Goal: Transaction & Acquisition: Obtain resource

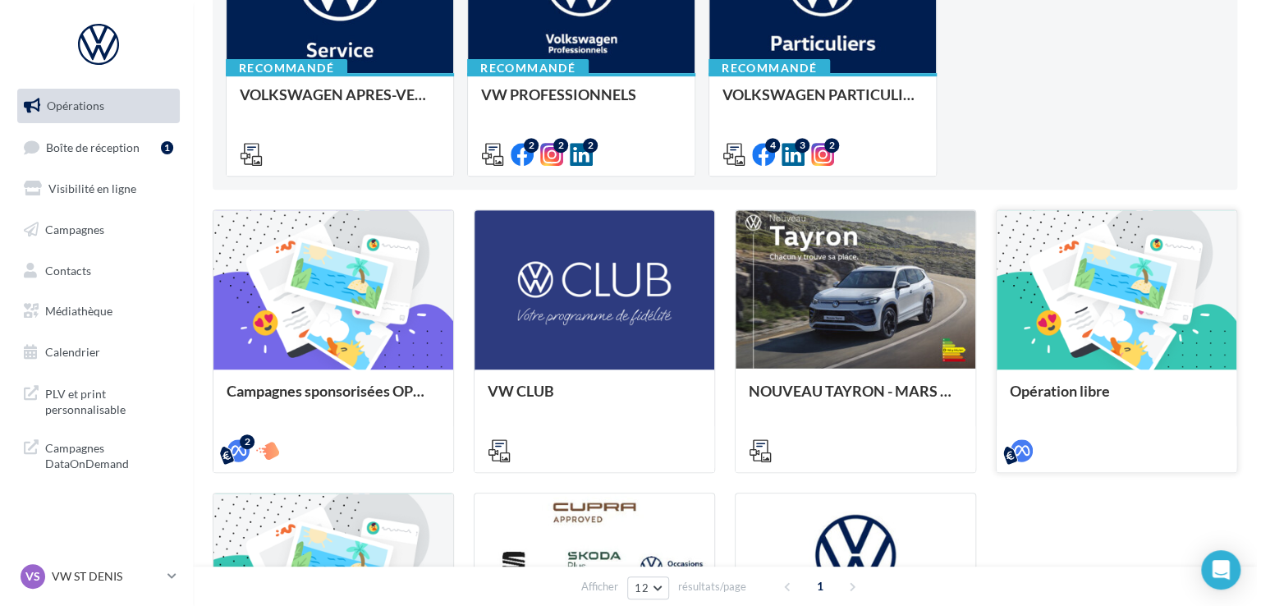
scroll to position [328, 0]
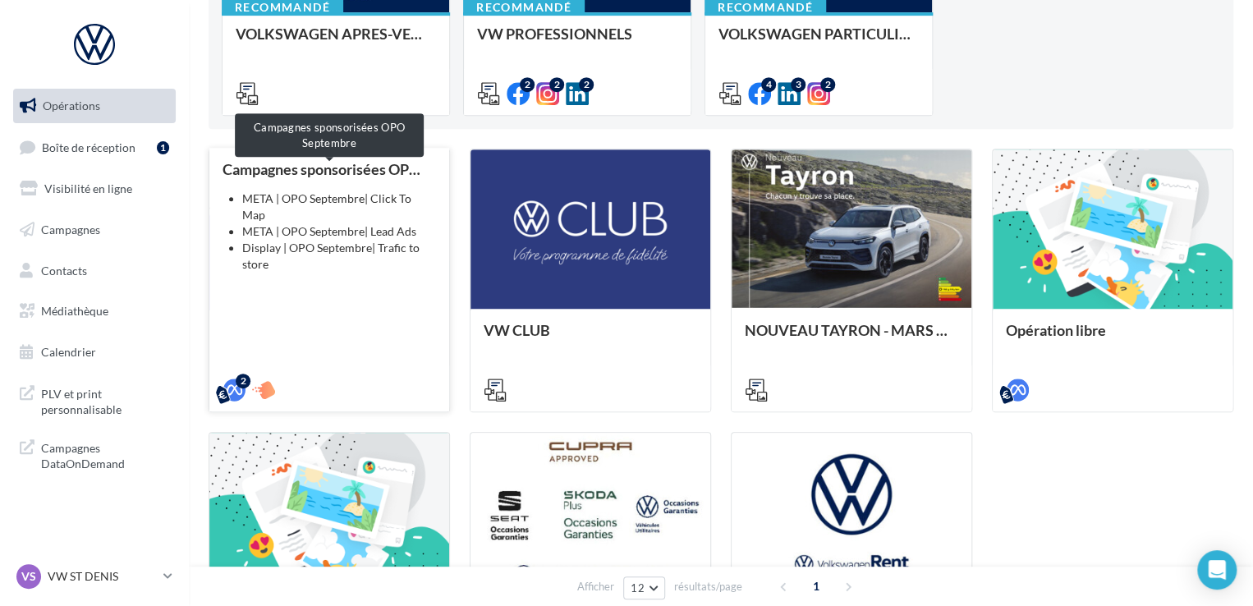
click at [337, 173] on div "Campagnes sponsorisées OPO Septembre" at bounding box center [329, 169] width 213 height 16
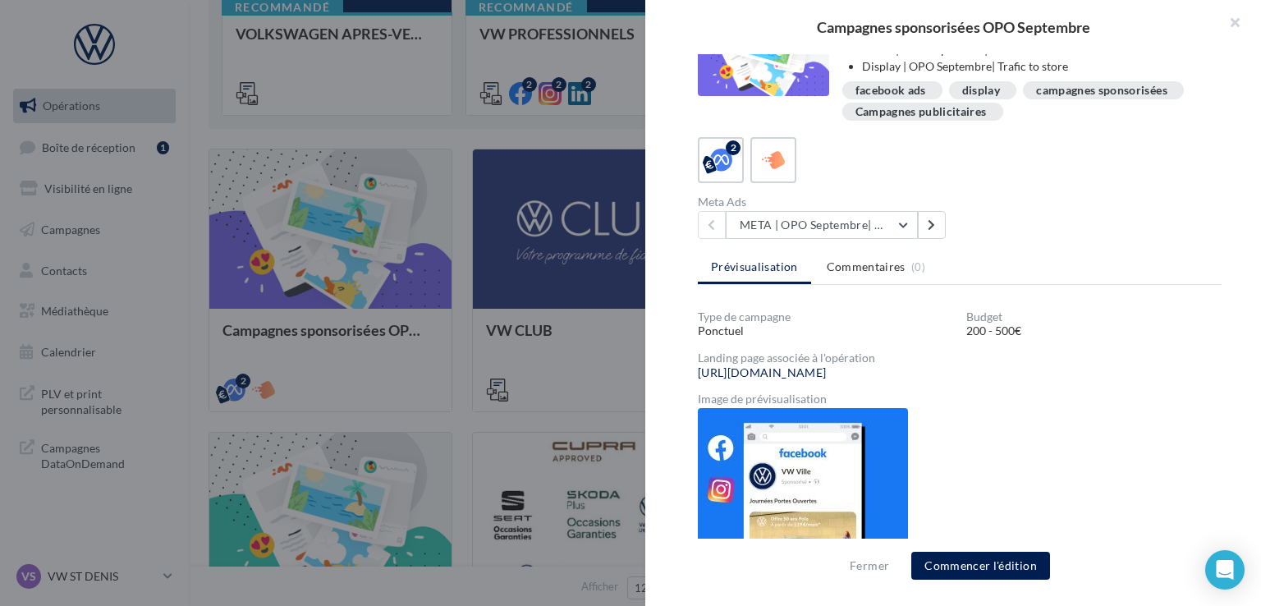
scroll to position [80, 0]
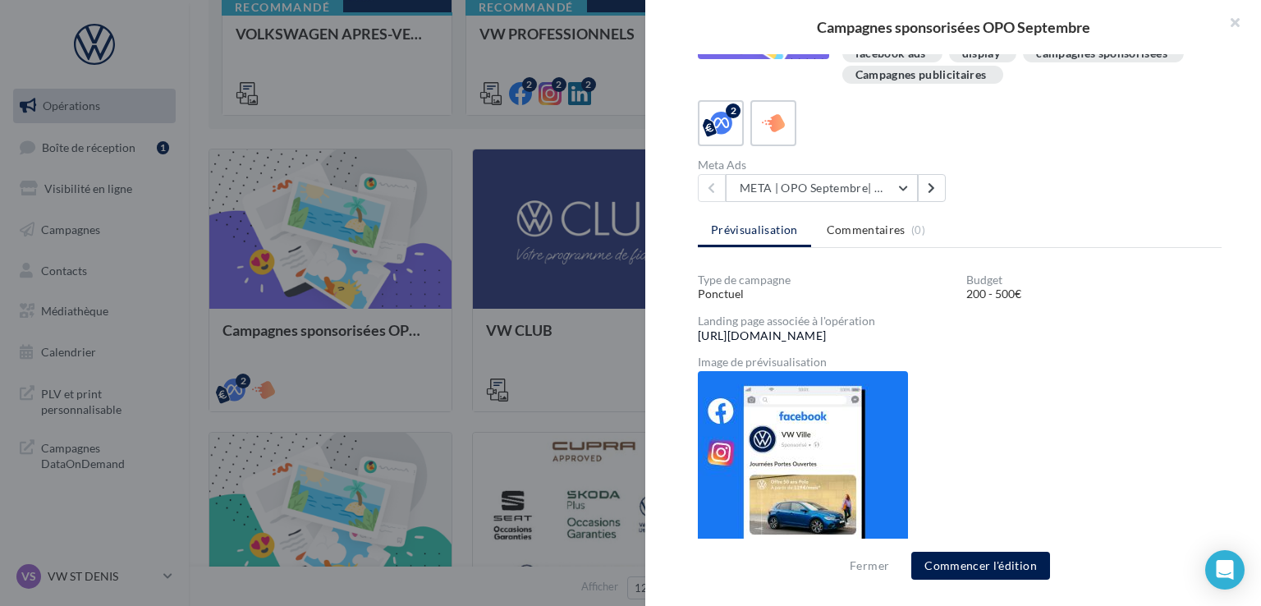
click at [813, 335] on link "https://volkswagen-localads.com/547/frav02604-vw-ndv-93200" at bounding box center [762, 335] width 128 height 13
click at [953, 558] on button "Commencer l'édition" at bounding box center [980, 566] width 139 height 28
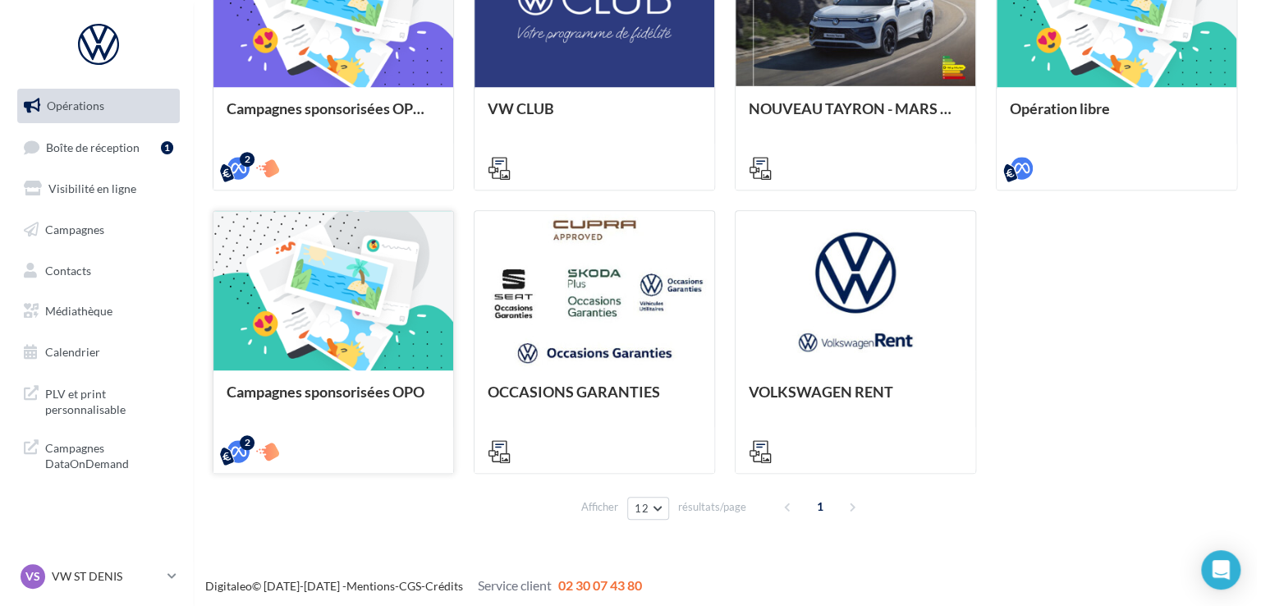
scroll to position [554, 0]
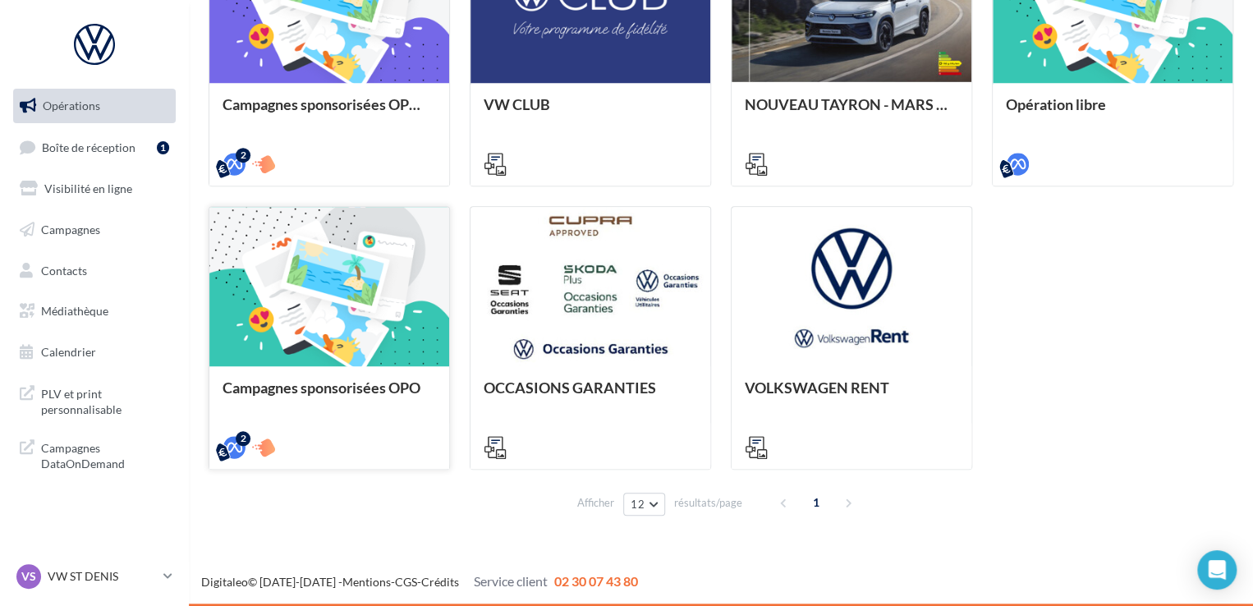
click at [387, 322] on div at bounding box center [329, 287] width 240 height 161
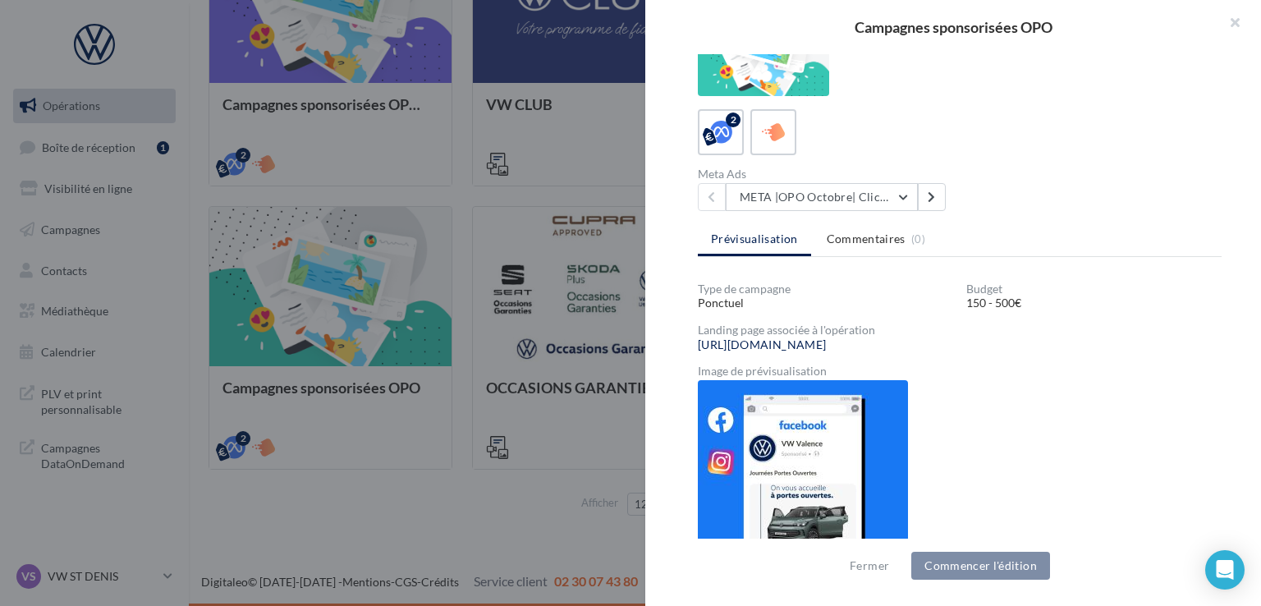
scroll to position [108, 0]
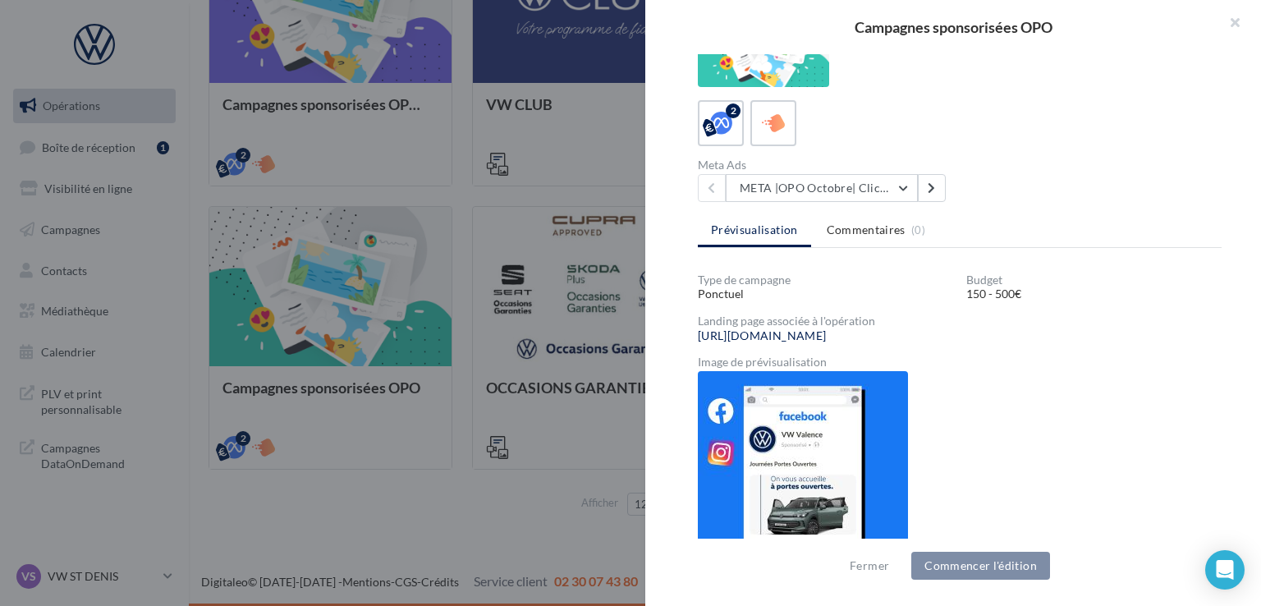
click at [818, 446] on img at bounding box center [803, 463] width 210 height 184
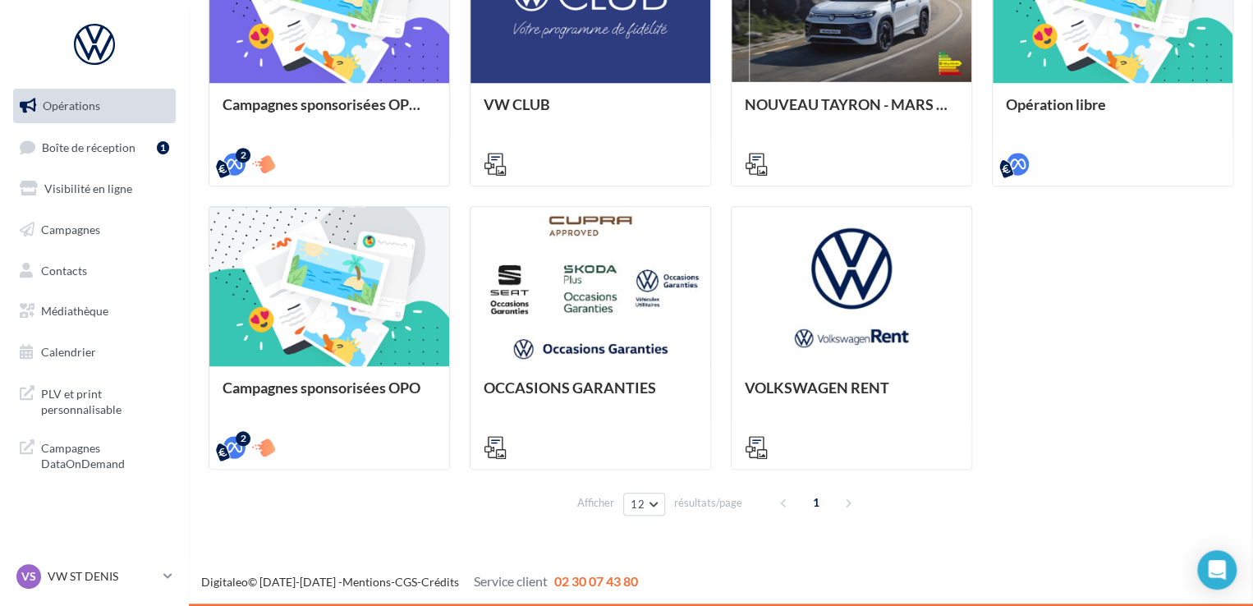
click at [548, 535] on div "Campagnes sponsorisées OPO Cette opération n'est utilisable qu'entre le 02/09/2…" at bounding box center [721, 535] width 1025 height 0
click at [332, 326] on div at bounding box center [329, 287] width 240 height 161
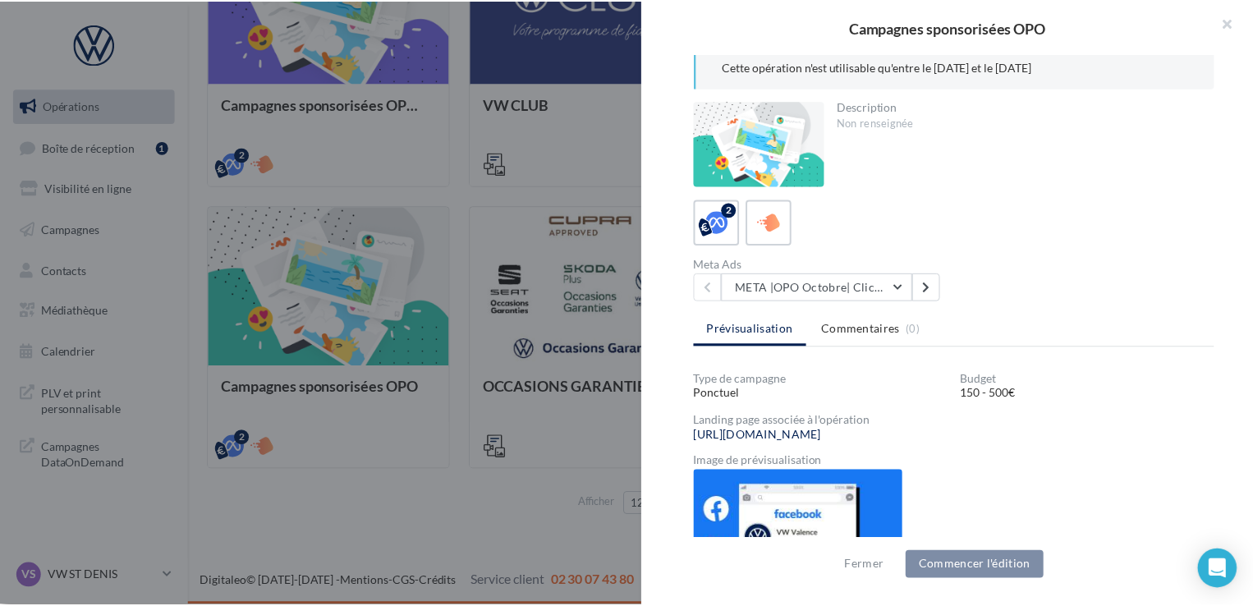
scroll to position [0, 0]
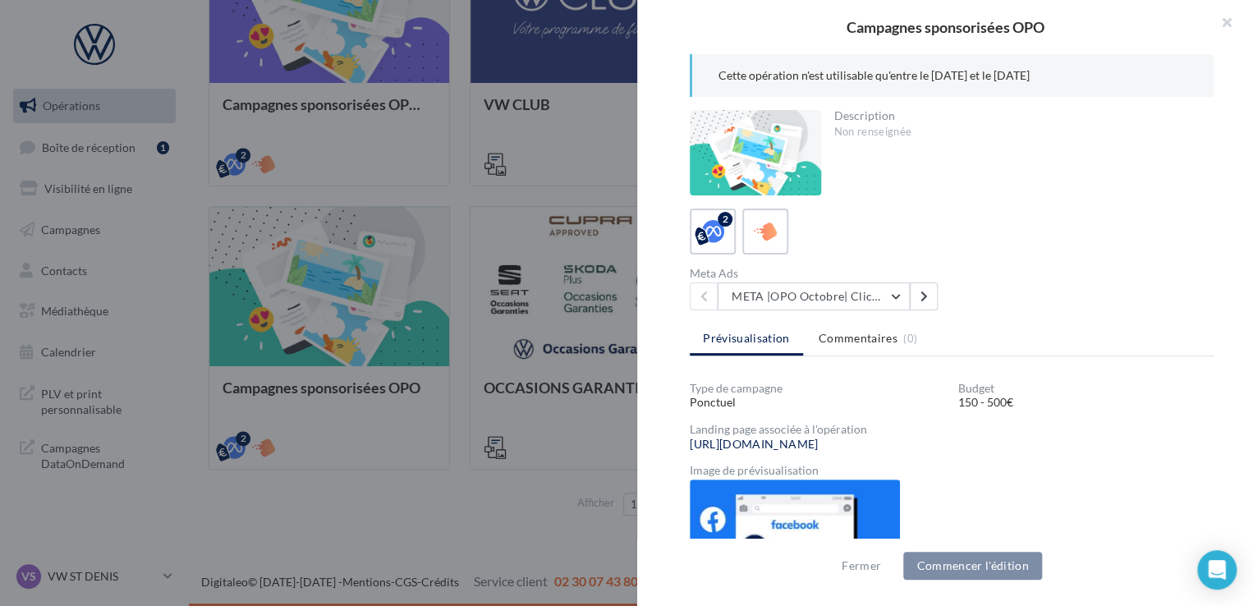
click at [296, 535] on div "Campagnes sponsorisées OPO Cette opération n'est utilisable qu'entre le 02/09/2…" at bounding box center [721, 535] width 1025 height 0
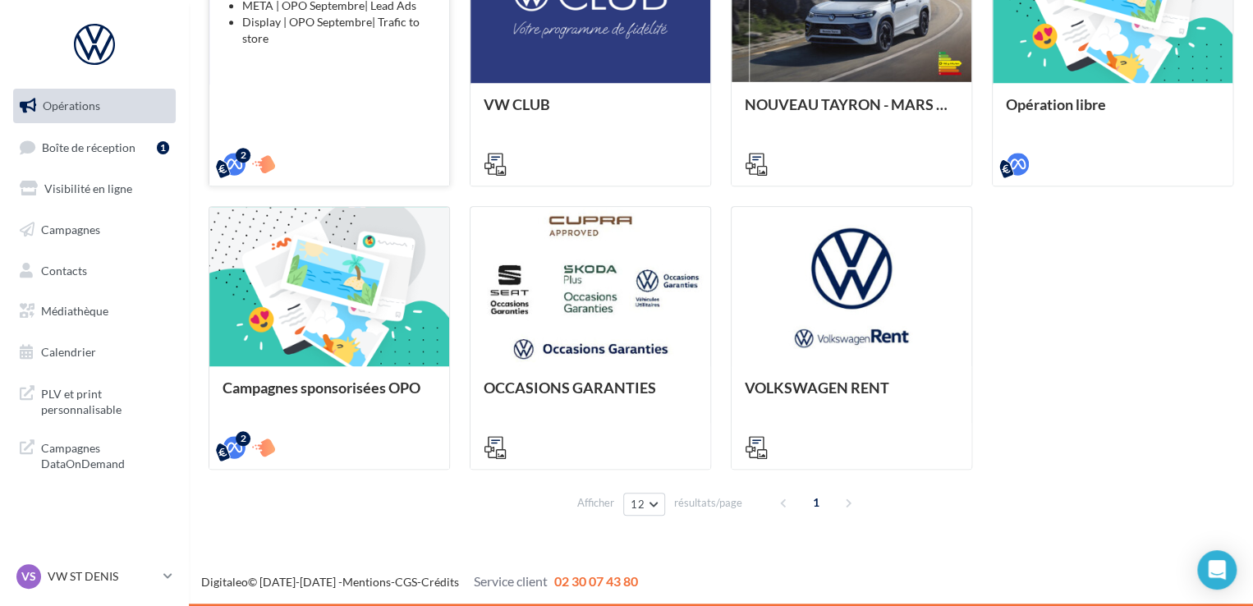
click at [289, 124] on div "Campagnes sponsorisées OPO Septembre META | OPO Septembre| Click To Map META | …" at bounding box center [329, 53] width 213 height 236
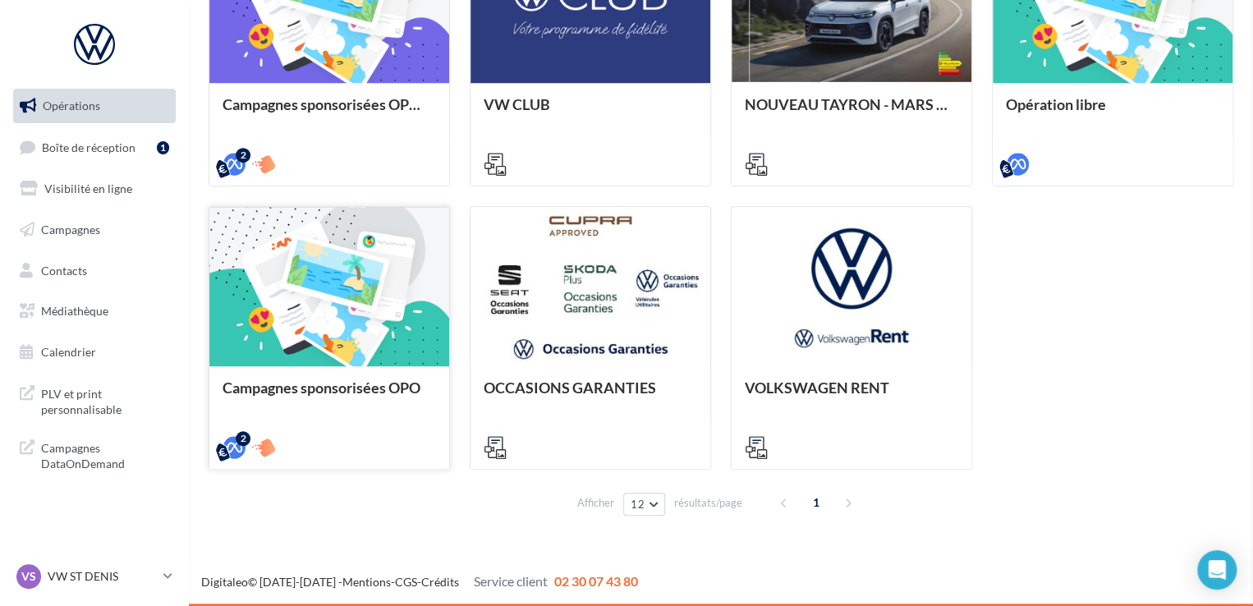
drag, startPoint x: 506, startPoint y: 382, endPoint x: 413, endPoint y: 376, distance: 93.0
click at [502, 535] on div "Campagnes sponsorisées OPO Septembre Description META | OPO Septembre| Click To…" at bounding box center [721, 535] width 1025 height 0
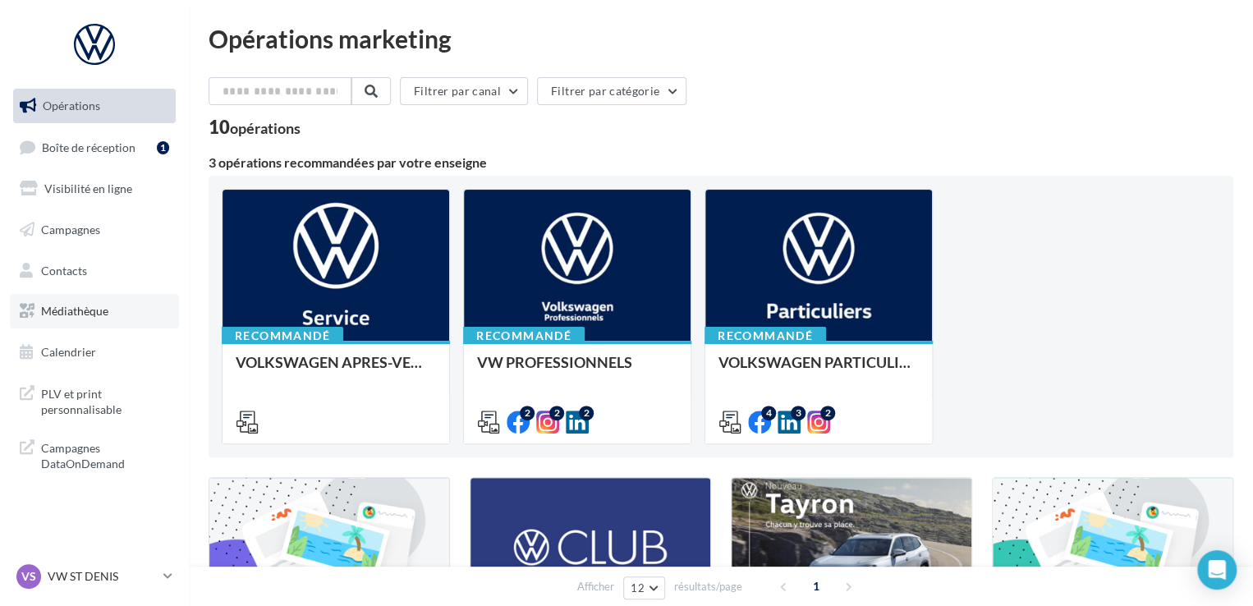
click at [67, 310] on span "Médiathèque" at bounding box center [74, 311] width 67 height 14
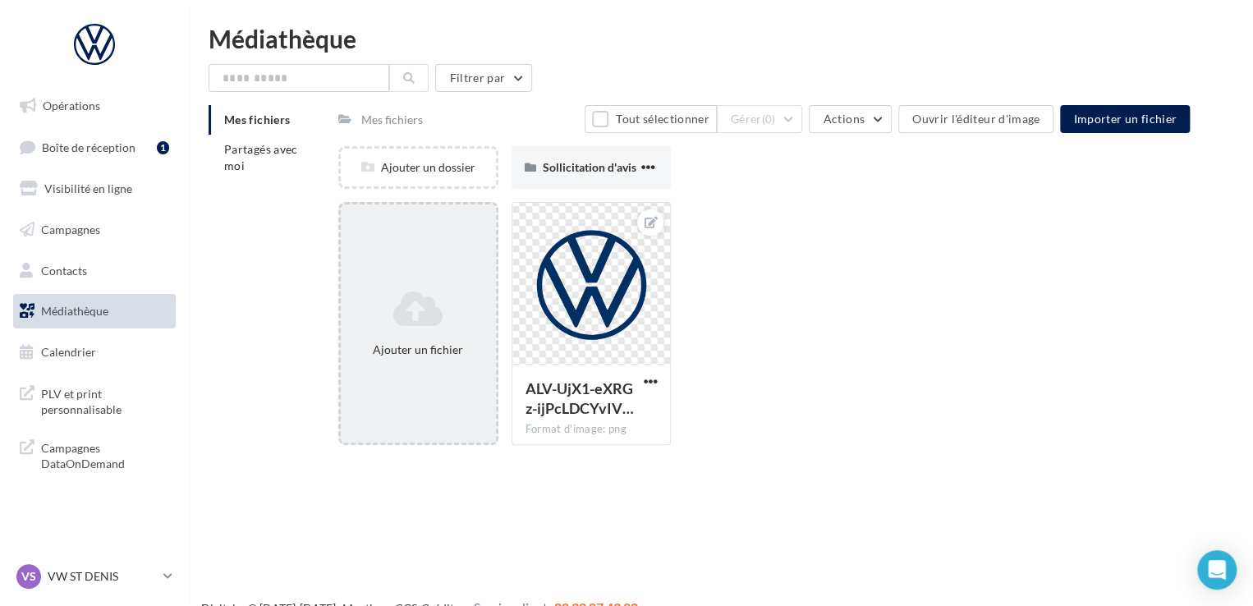
click at [391, 275] on div "Ajouter un fichier" at bounding box center [418, 323] width 160 height 243
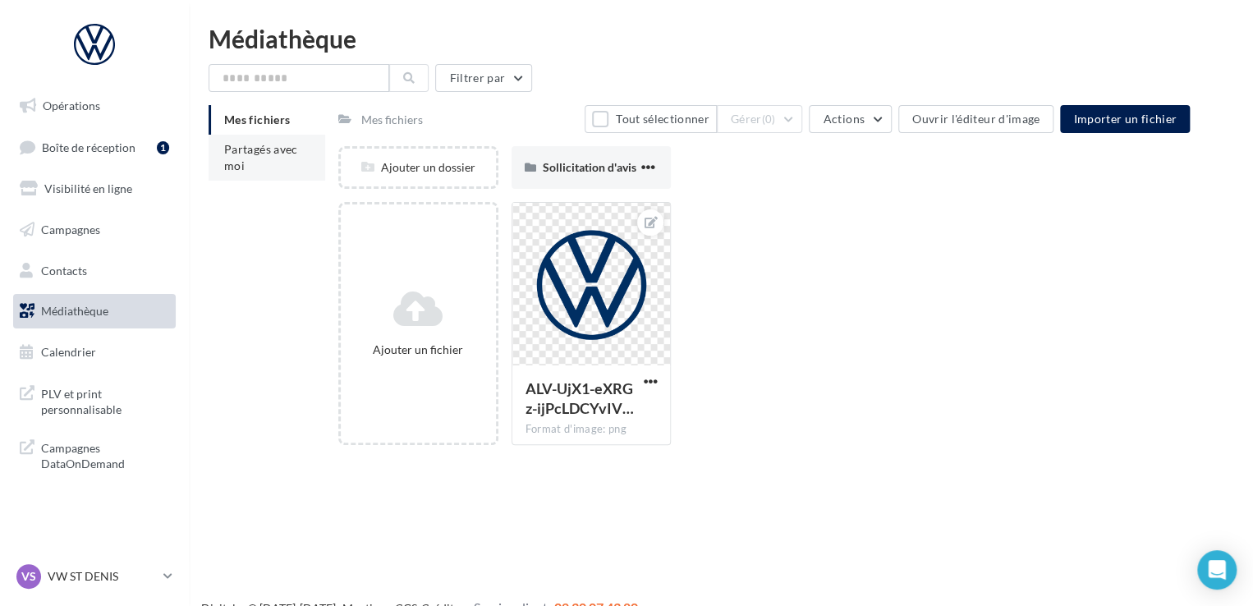
click at [231, 164] on span "Partagés avec moi" at bounding box center [261, 157] width 74 height 30
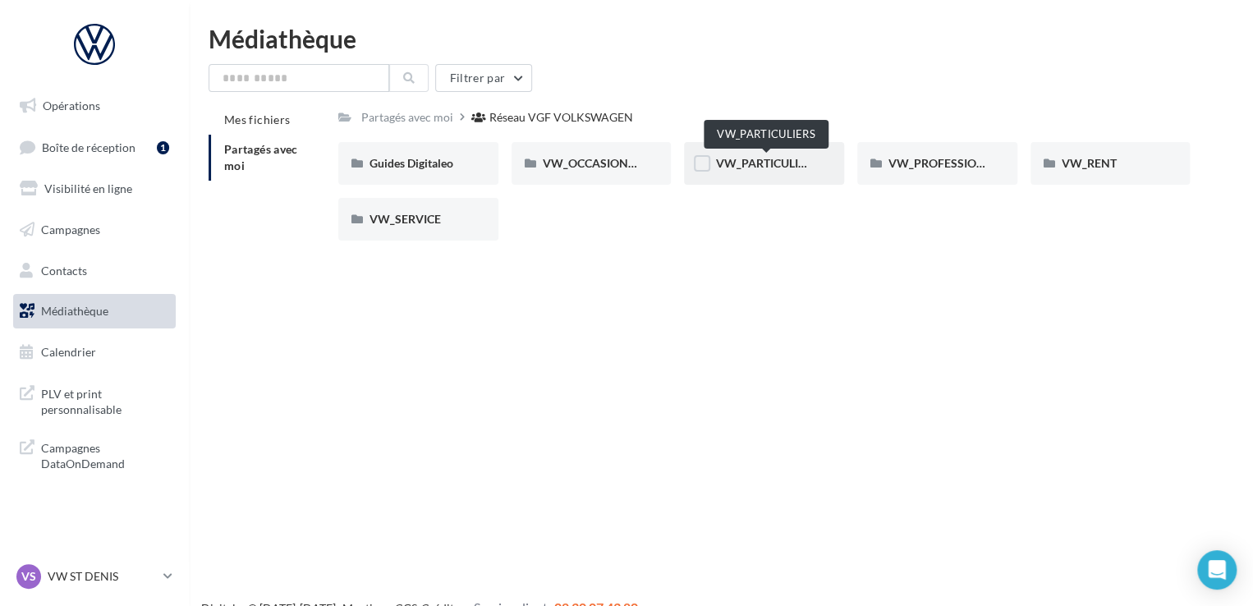
click at [773, 165] on span "VW_PARTICULIERS" at bounding box center [766, 163] width 103 height 14
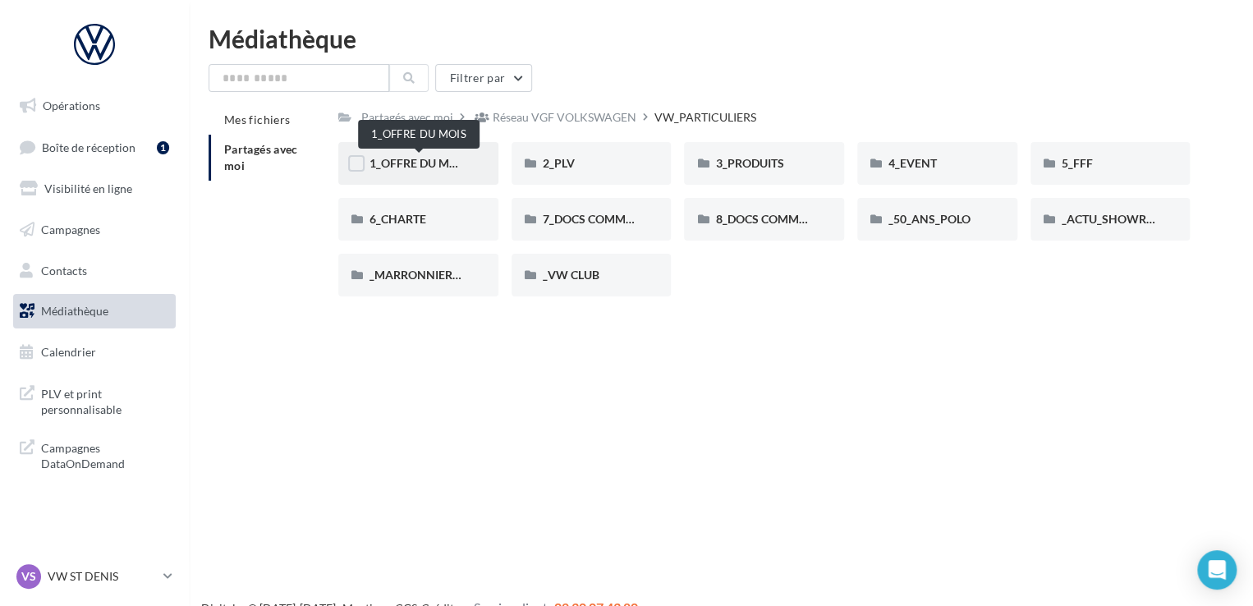
click at [413, 157] on span "1_OFFRE DU MOIS" at bounding box center [418, 163] width 99 height 14
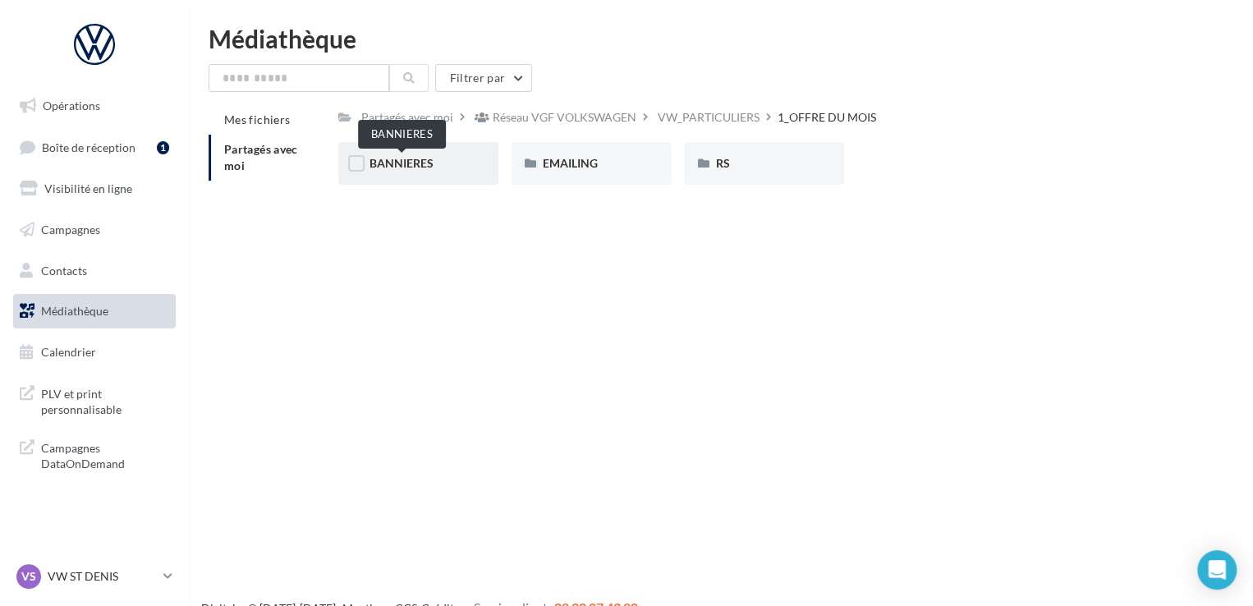
click at [412, 162] on span "BANNIERES" at bounding box center [401, 163] width 64 height 14
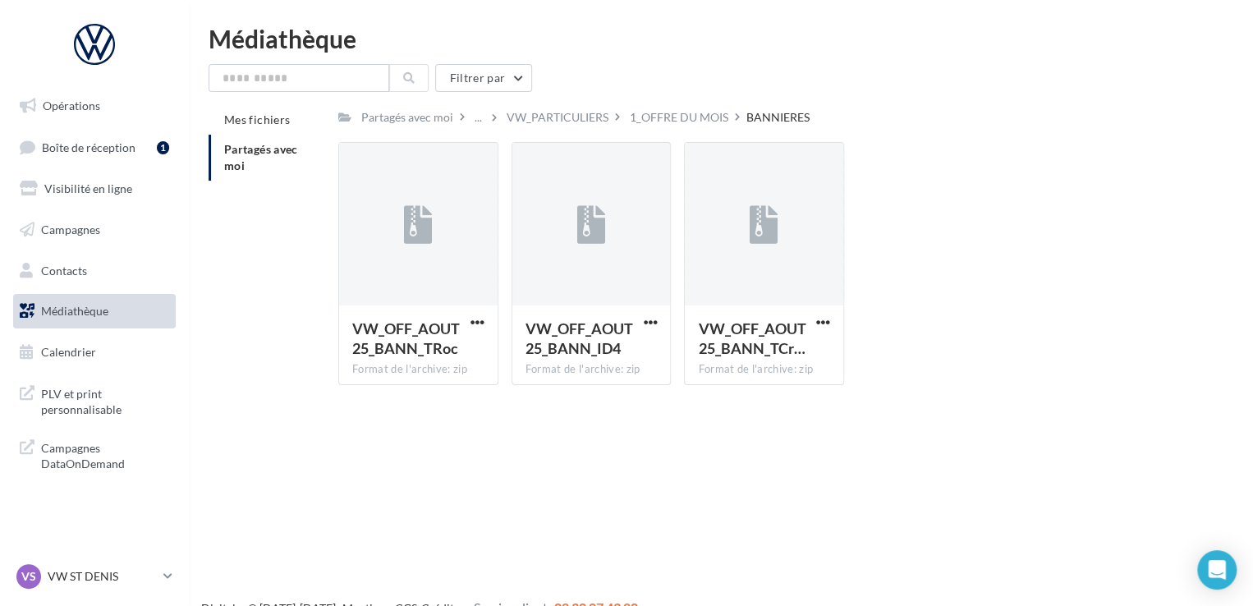
click at [62, 319] on link "Médiathèque" at bounding box center [94, 311] width 169 height 34
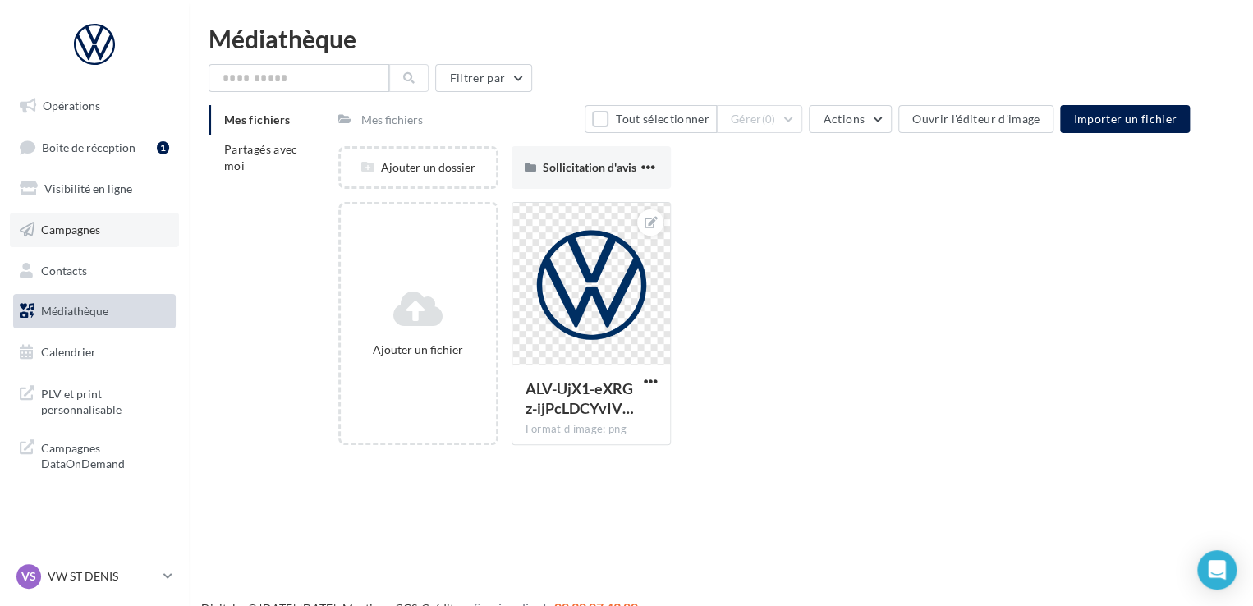
click at [96, 241] on link "Campagnes" at bounding box center [94, 230] width 169 height 34
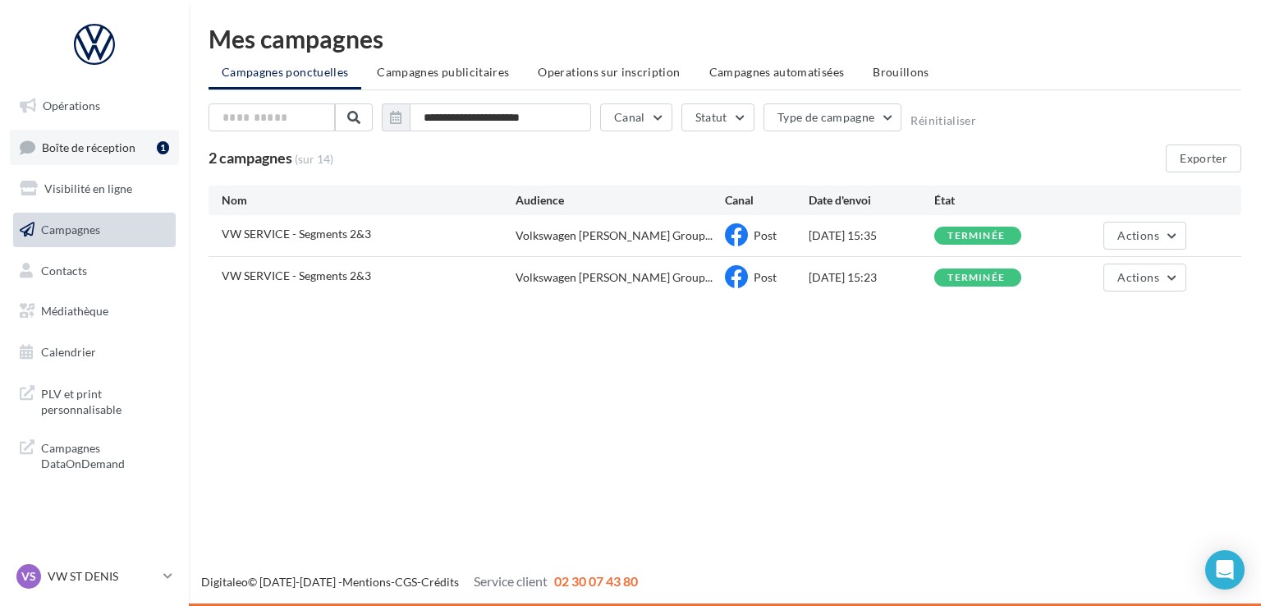
click at [99, 141] on span "Boîte de réception" at bounding box center [89, 147] width 94 height 14
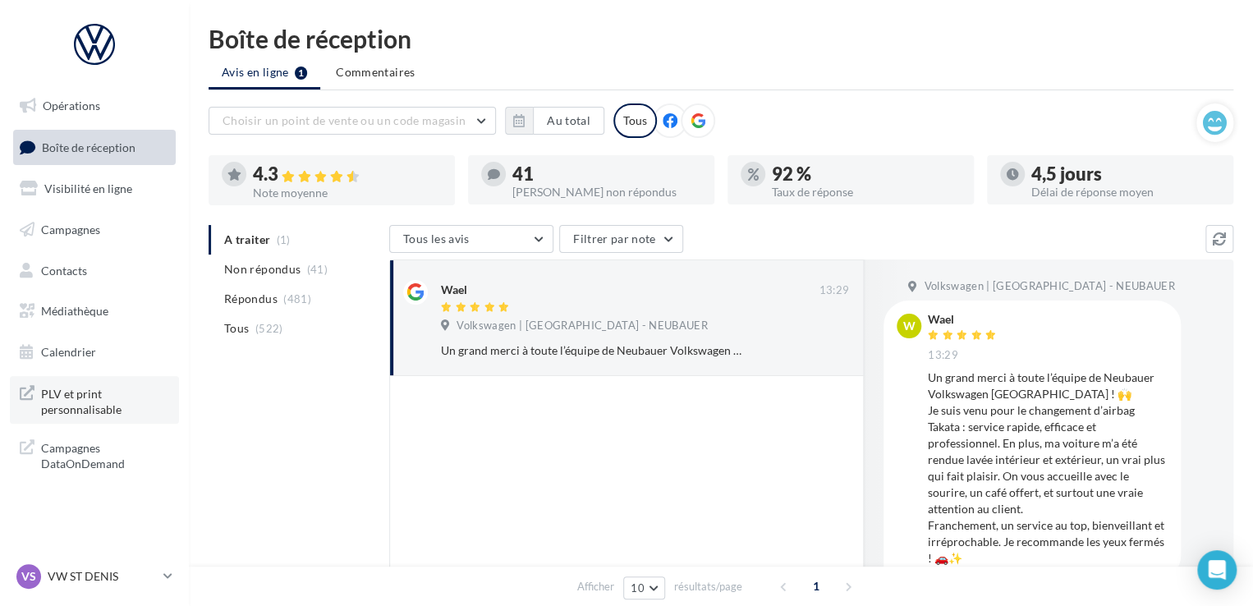
click at [76, 409] on span "PLV et print personnalisable" at bounding box center [105, 400] width 128 height 35
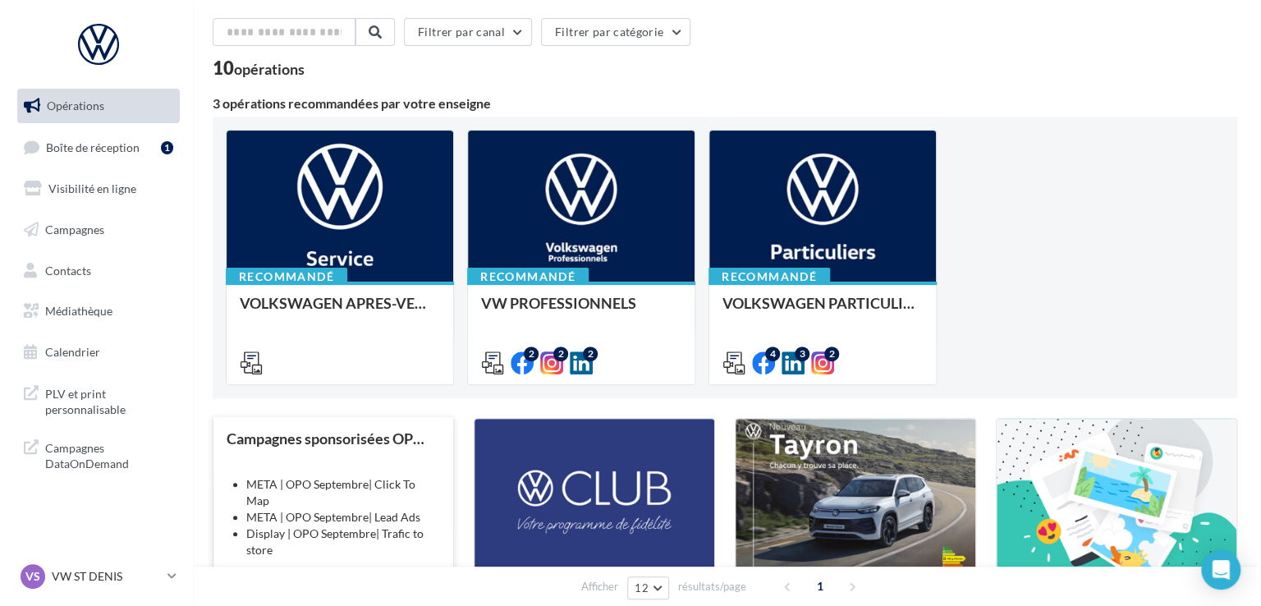
scroll to position [328, 0]
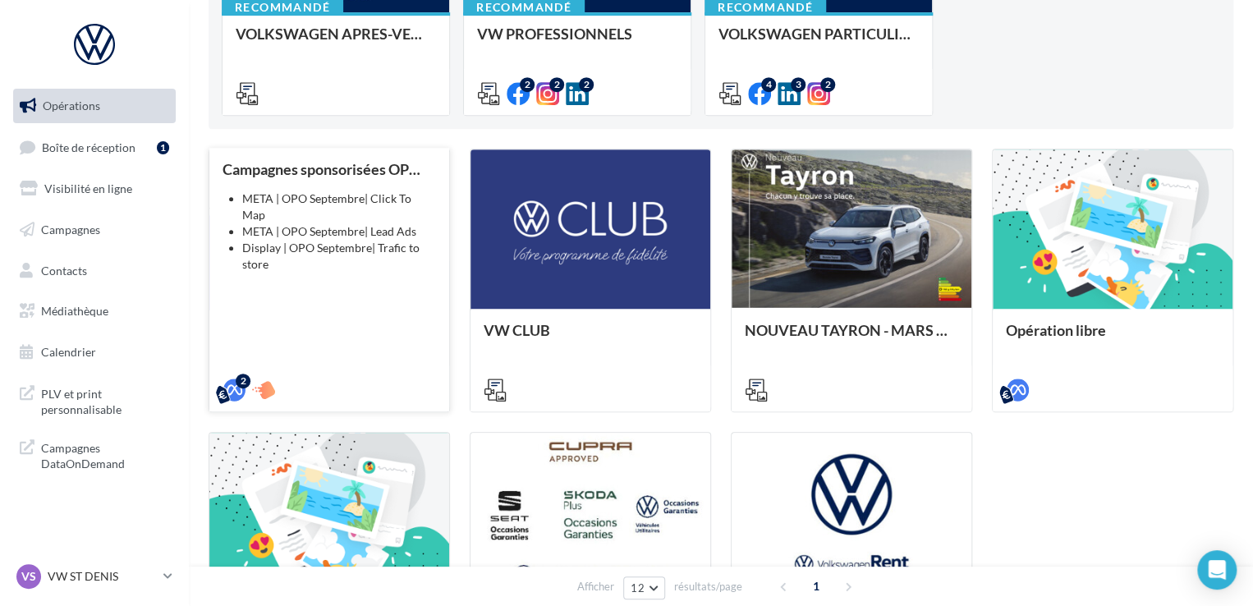
click at [328, 181] on div "Campagnes sponsorisées OPO Septembre META | OPO Septembre| Click To Map META | …" at bounding box center [329, 279] width 213 height 236
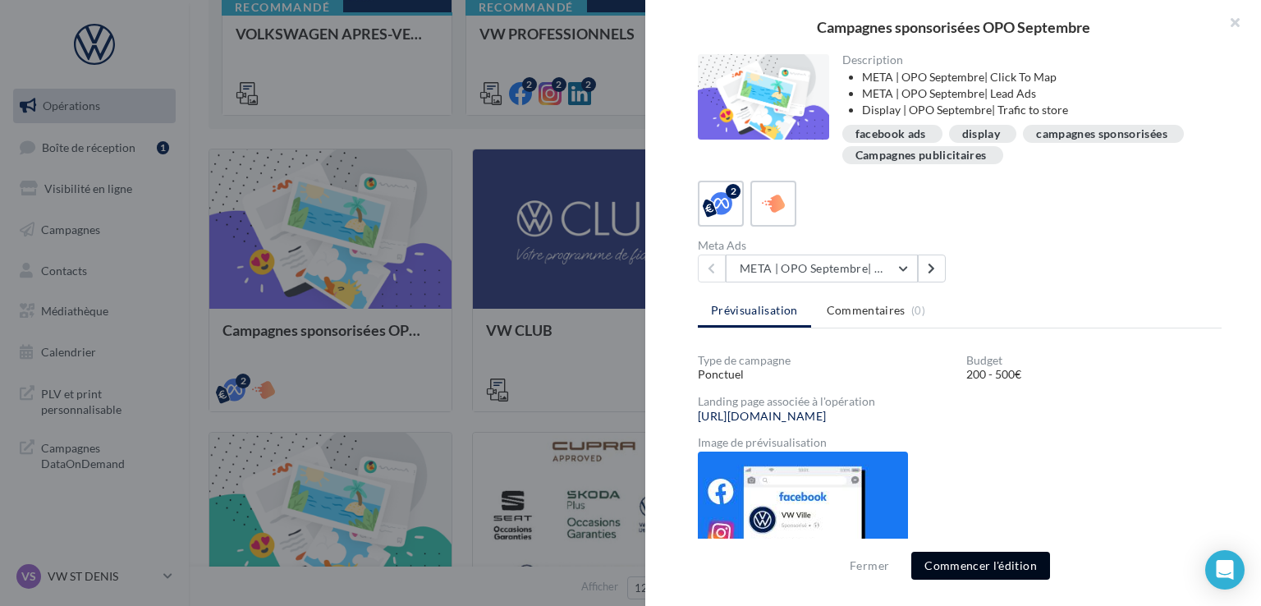
click at [990, 573] on button "Commencer l'édition" at bounding box center [980, 566] width 139 height 28
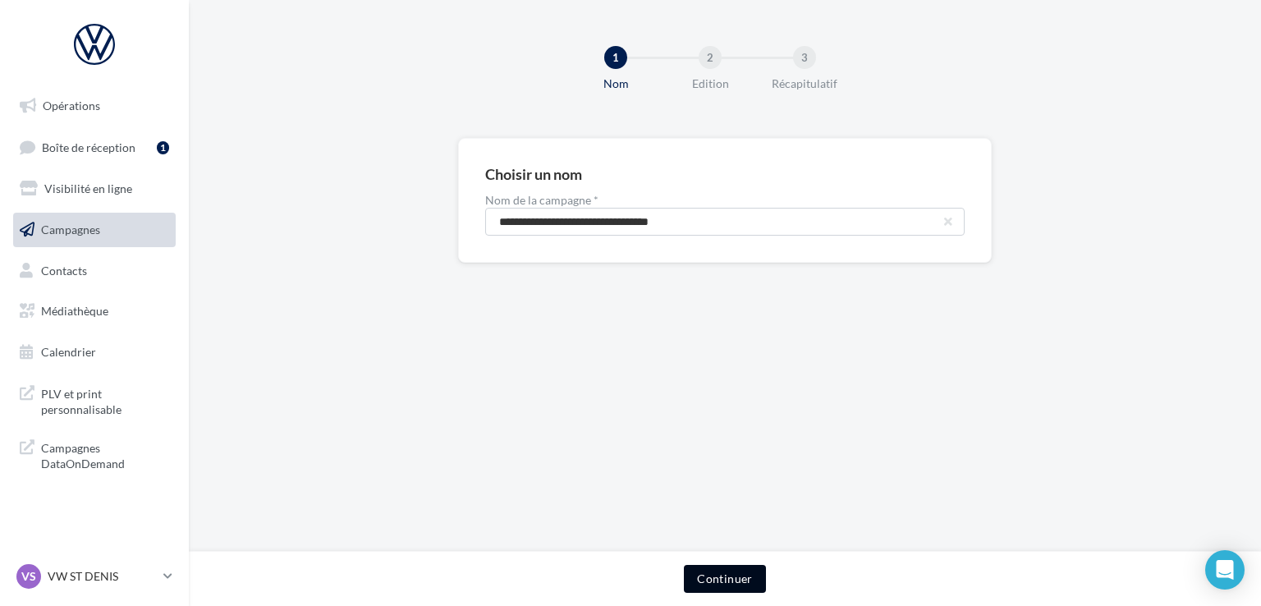
click at [726, 567] on button "Continuer" at bounding box center [724, 579] width 81 height 28
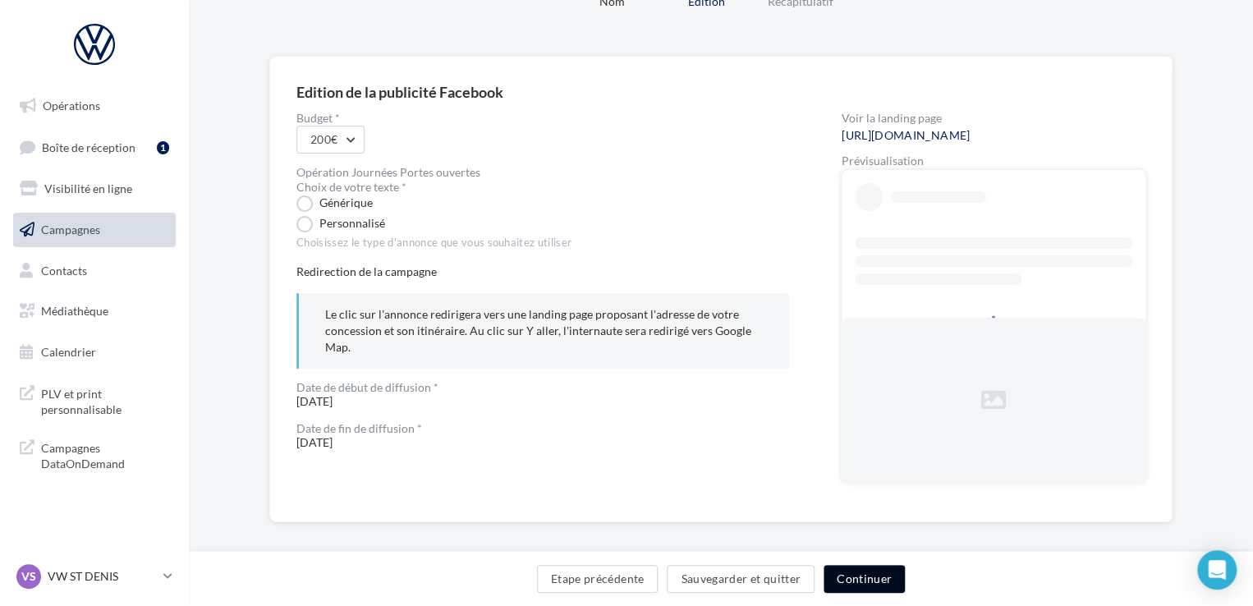
scroll to position [58, 0]
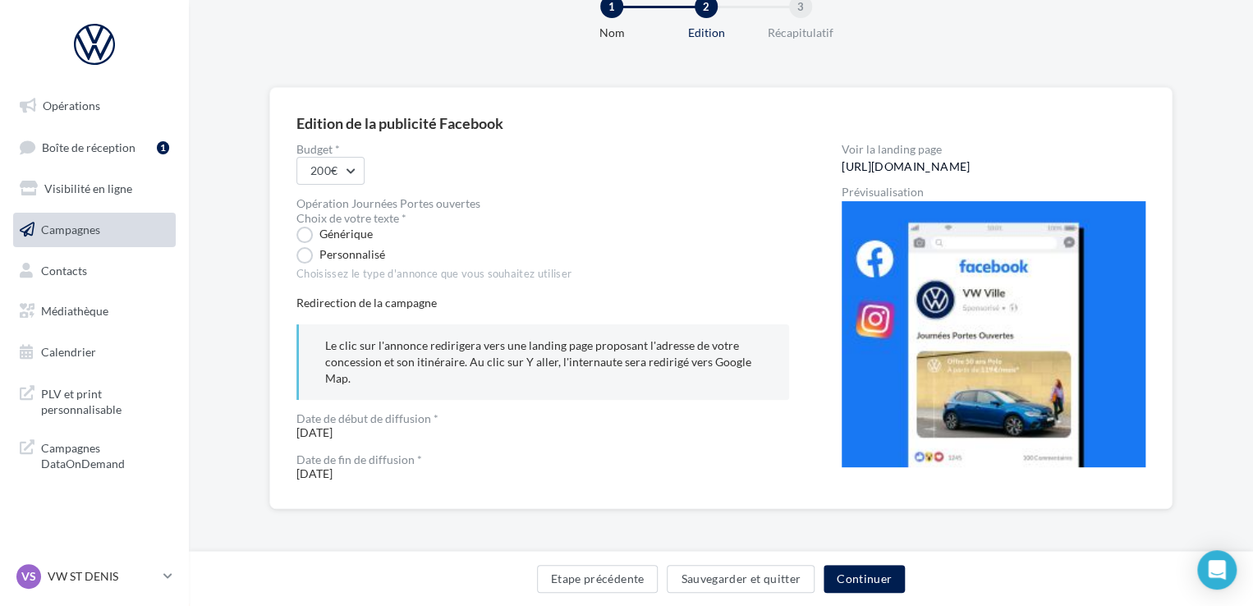
click at [880, 160] on link "[URL][DOMAIN_NAME]" at bounding box center [906, 166] width 128 height 13
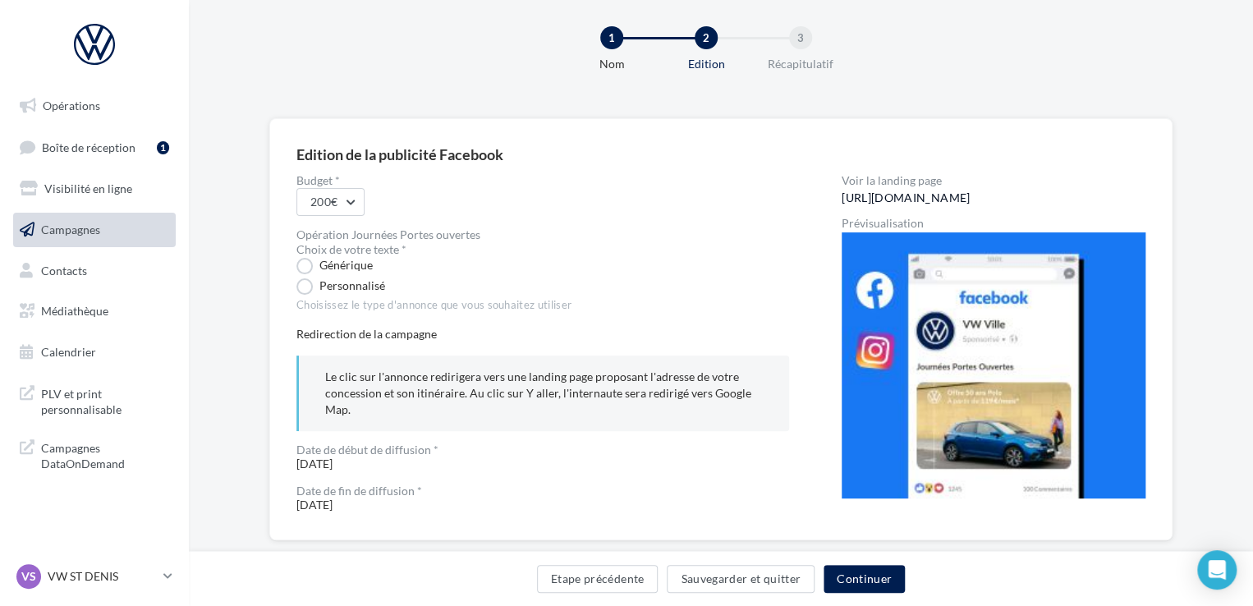
scroll to position [0, 0]
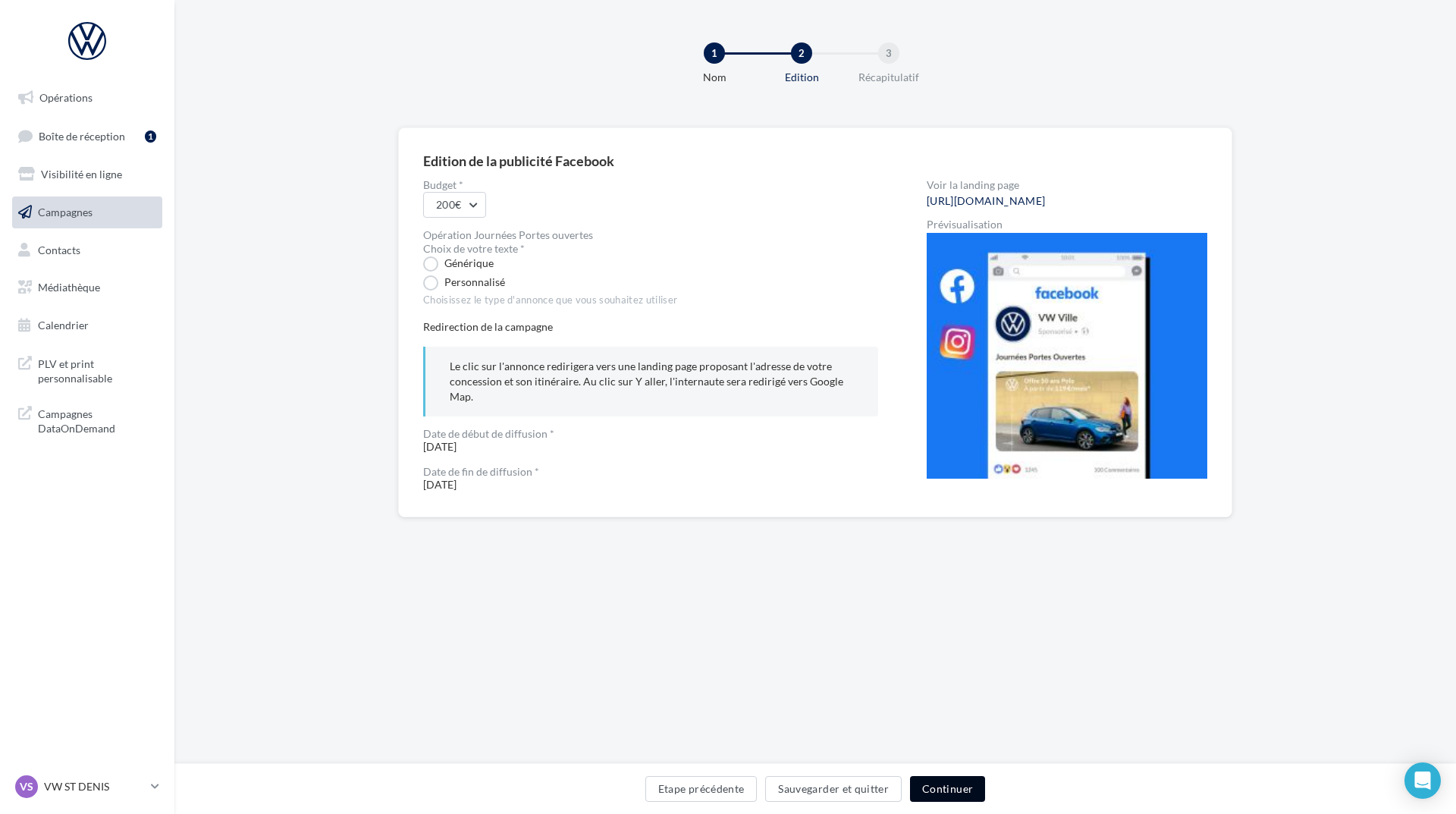
click at [950, 559] on button "Continuer" at bounding box center [947, 789] width 75 height 26
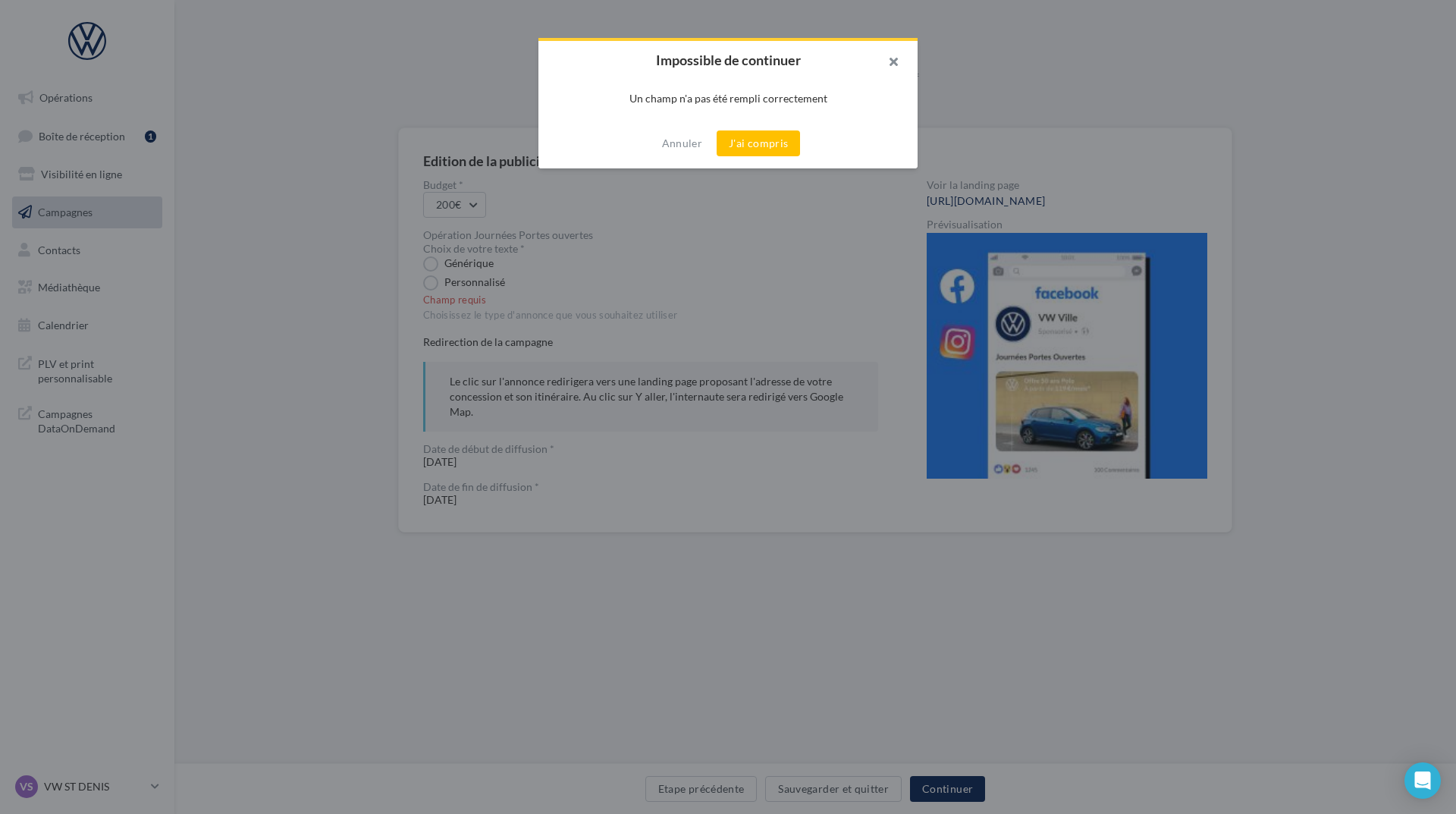
click at [896, 56] on button "button" at bounding box center [888, 63] width 61 height 45
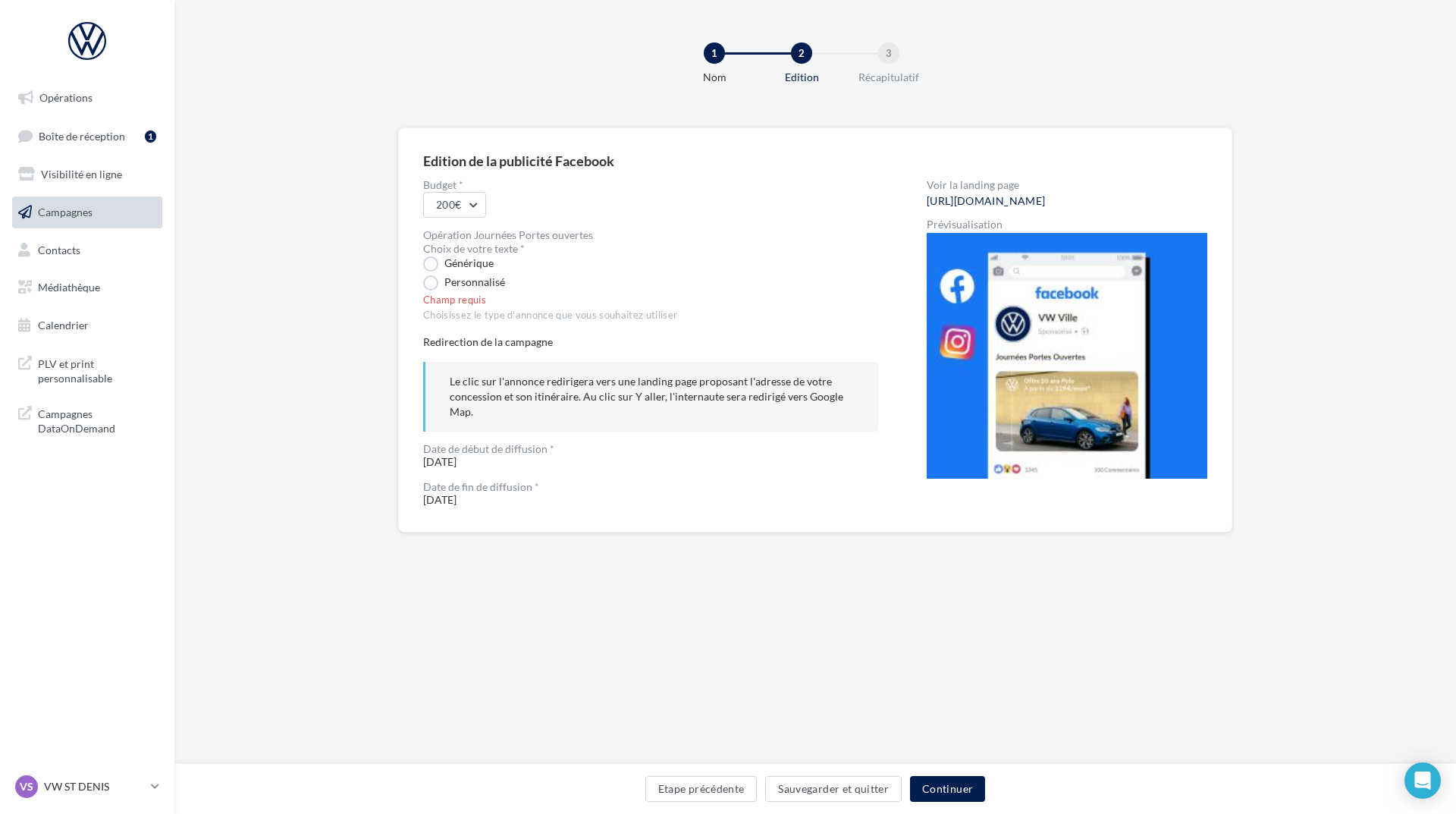
click at [1062, 396] on img at bounding box center [1067, 356] width 281 height 246
click at [1057, 445] on img at bounding box center [1067, 356] width 281 height 246
click at [1053, 449] on img at bounding box center [1067, 356] width 281 height 246
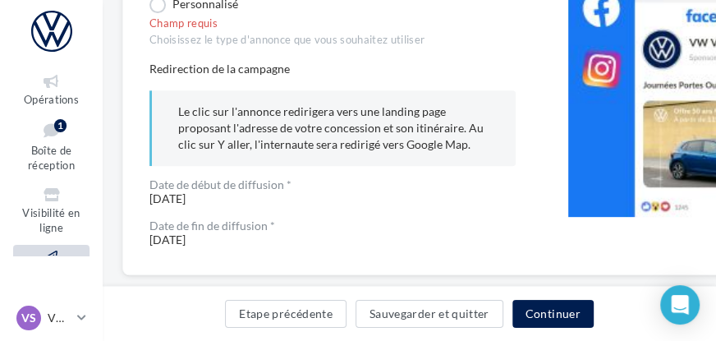
scroll to position [302, 0]
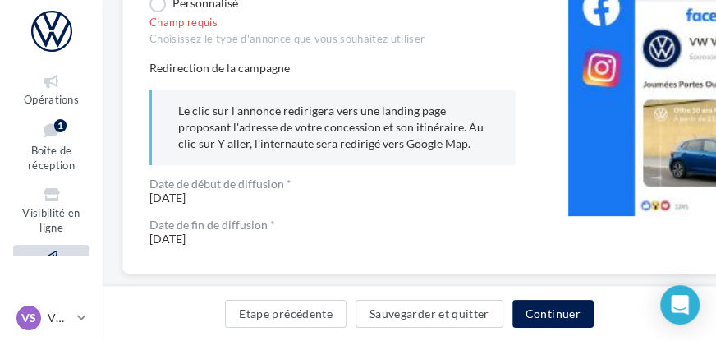
drag, startPoint x: 475, startPoint y: 289, endPoint x: 486, endPoint y: 286, distance: 11.2
click at [482, 287] on div "Etape précédente Sauvegarder et quitter Continuer" at bounding box center [409, 313] width 613 height 55
click at [582, 240] on div "Voir la landing page https://volkswagen-localads.com/547/frav02604-vw-ndv-93200…" at bounding box center [707, 69] width 279 height 355
click at [572, 246] on div "Voir la landing page https://volkswagen-localads.com/547/frav02604-vw-ndv-93200…" at bounding box center [707, 69] width 279 height 355
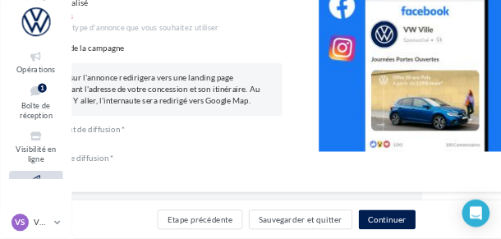
scroll to position [302, 112]
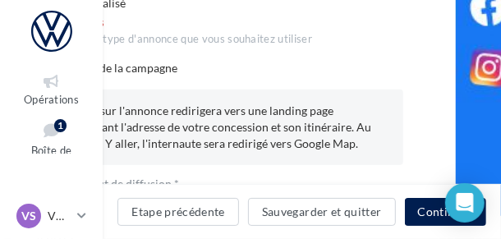
drag, startPoint x: 401, startPoint y: 168, endPoint x: 377, endPoint y: 175, distance: 24.7
click at [375, 172] on div "Budget * 200€ Opération Journées Portes ouvertes Choix de votre texte * Génériq…" at bounding box center [220, 69] width 366 height 355
click at [389, 177] on div "Budget * 200€ Opération Journées Portes ouvertes Choix de votre texte * Génériq…" at bounding box center [220, 69] width 366 height 355
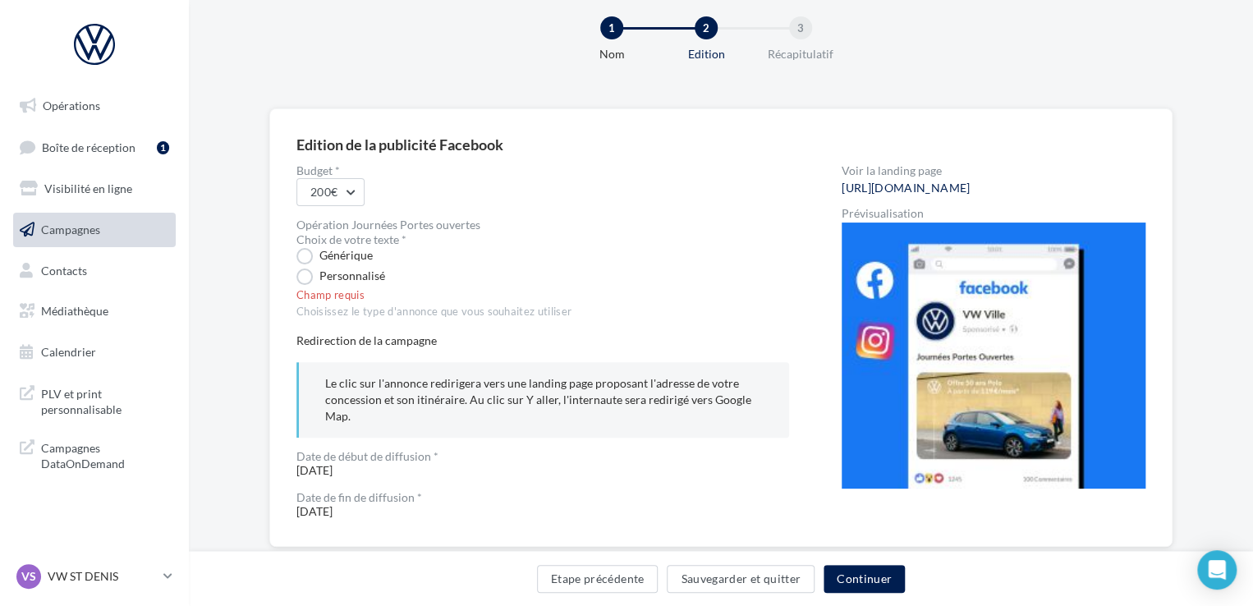
scroll to position [0, 0]
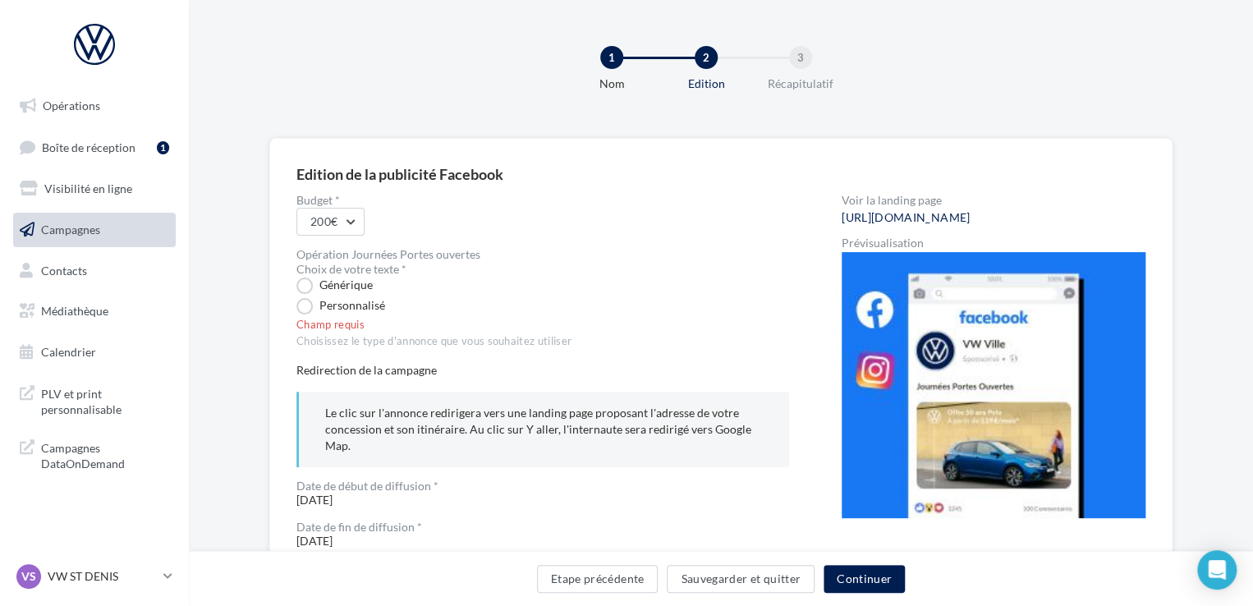
click at [674, 116] on div "1 Nom 2 Edition 3 Récapitulatif" at bounding box center [721, 75] width 1012 height 99
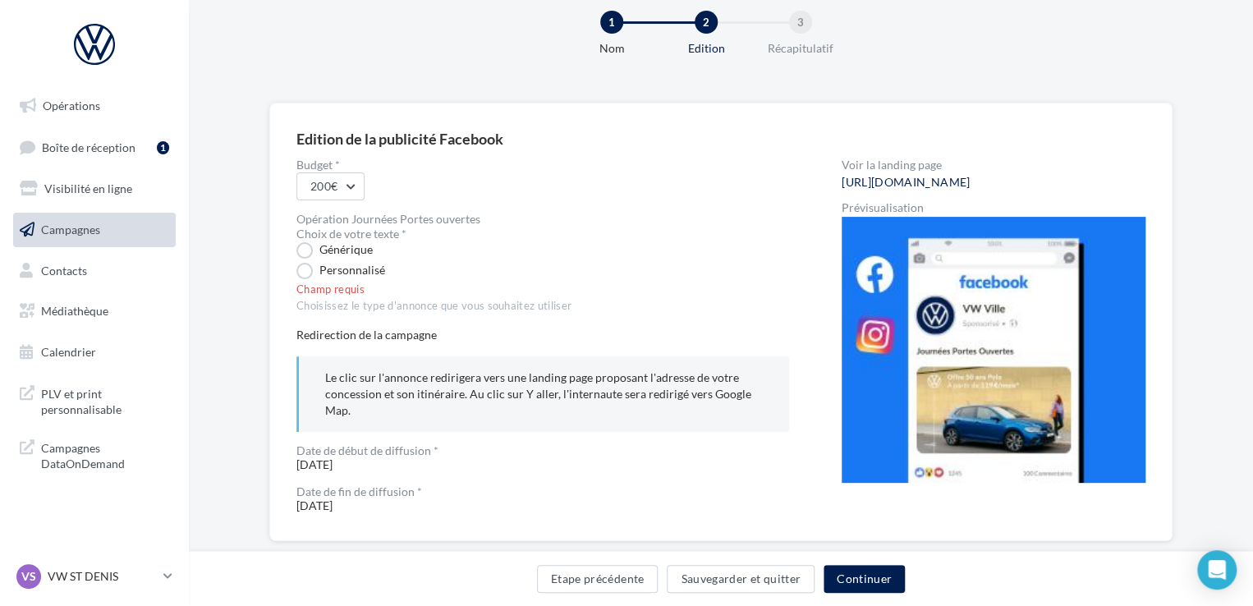
scroll to position [67, 0]
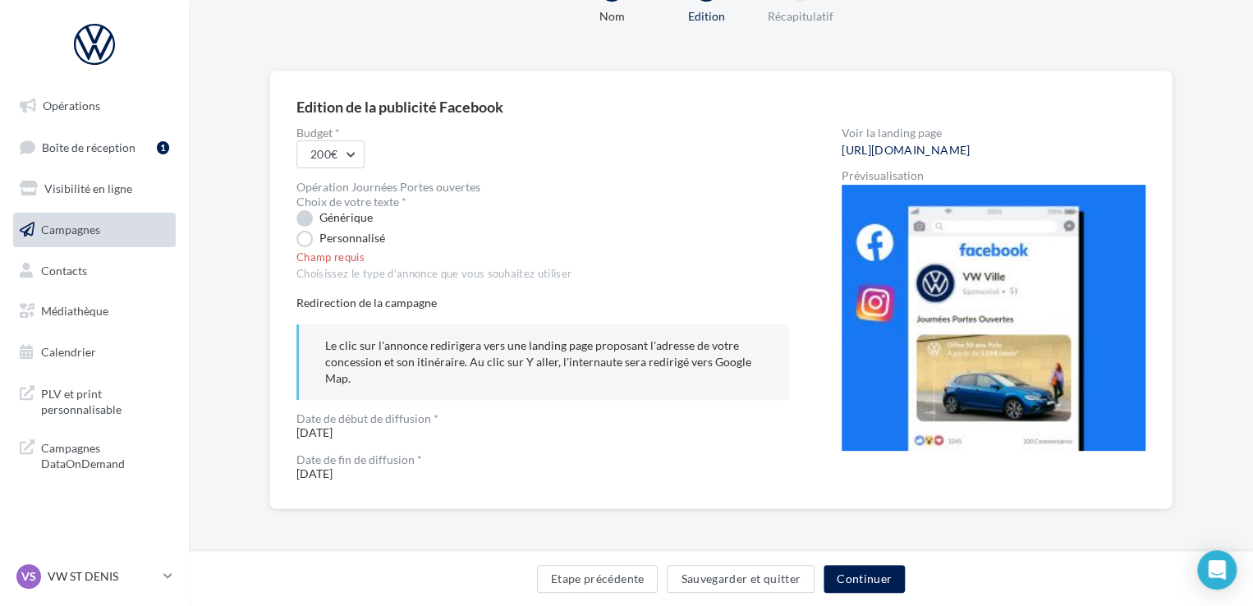
click at [310, 218] on label "Générique" at bounding box center [334, 218] width 76 height 16
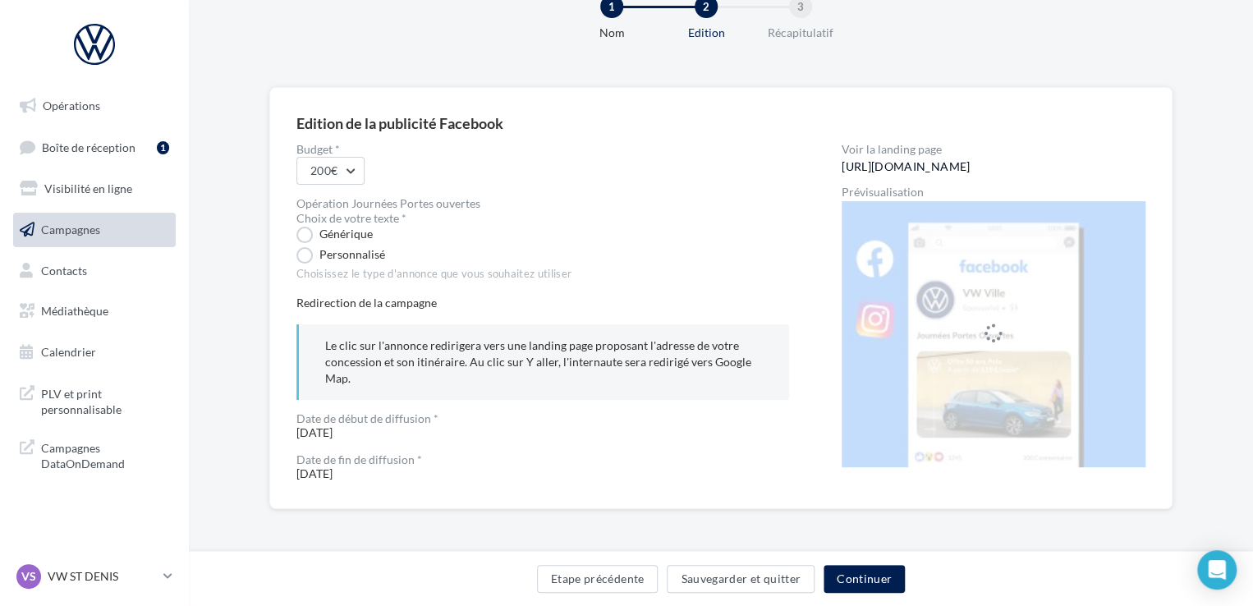
click at [883, 162] on link "https://volkswagen-localads.com/547/frav02604-vw-ndv-93200" at bounding box center [906, 166] width 128 height 13
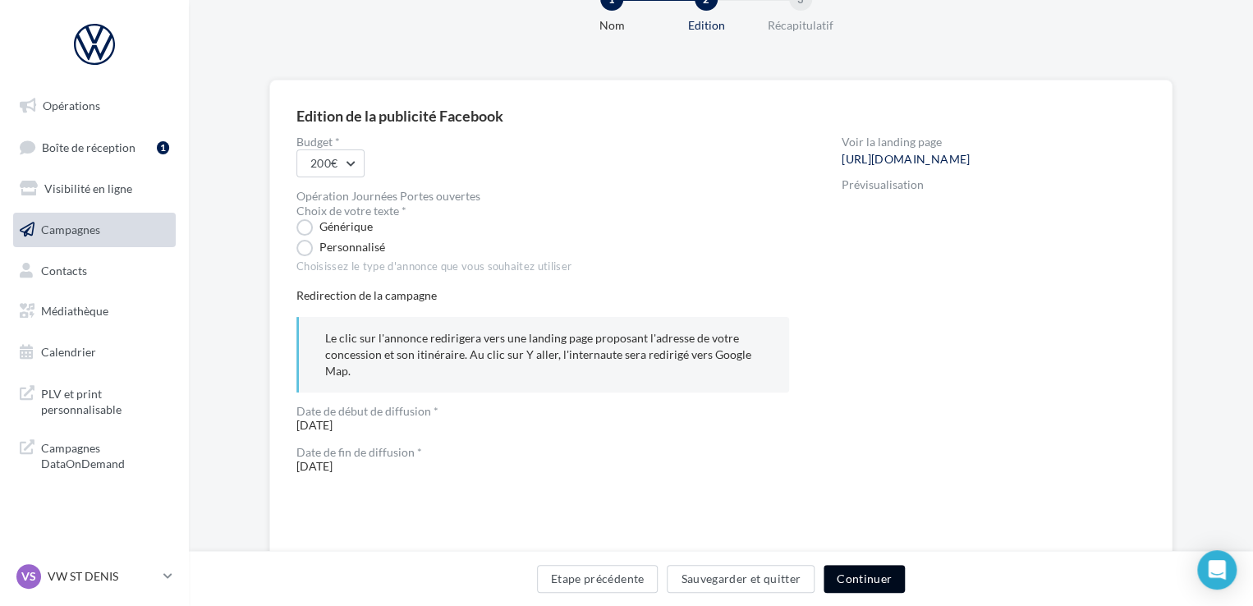
click at [899, 576] on button "Continuer" at bounding box center [864, 579] width 81 height 28
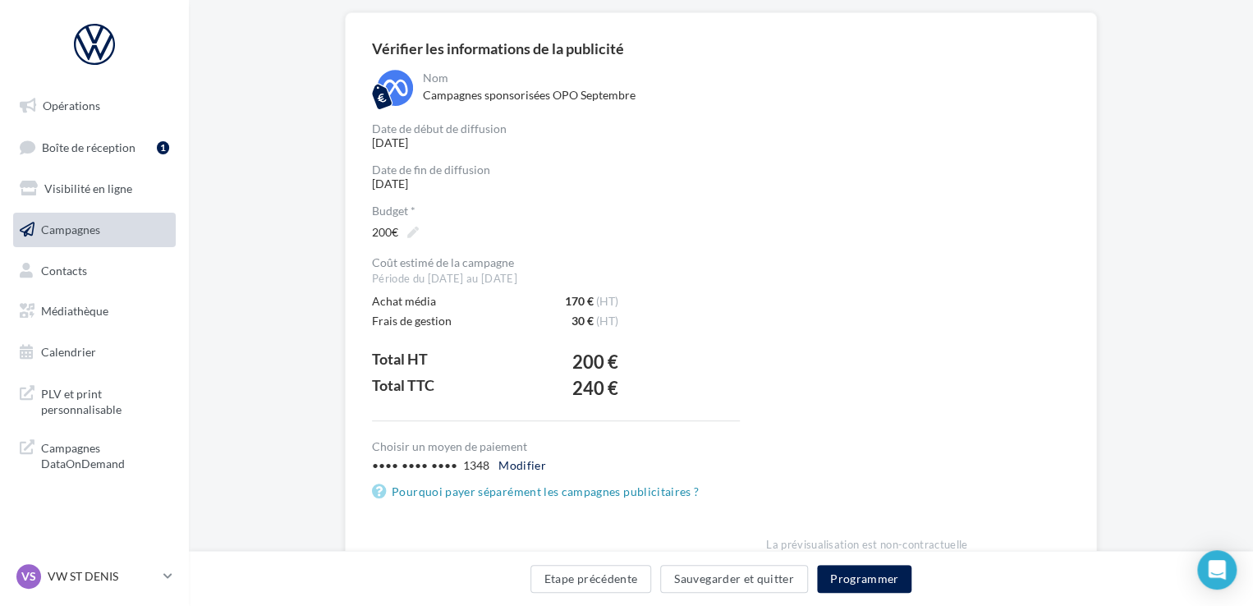
scroll to position [126, 0]
click at [589, 579] on button "Etape précédente" at bounding box center [591, 579] width 122 height 28
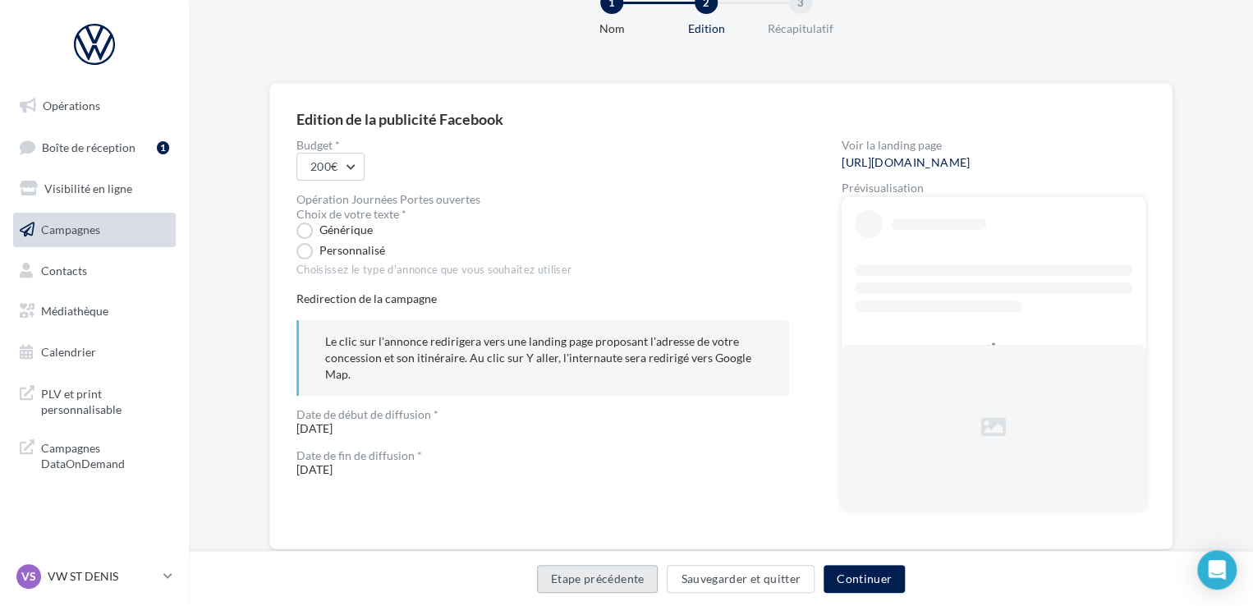
scroll to position [104, 0]
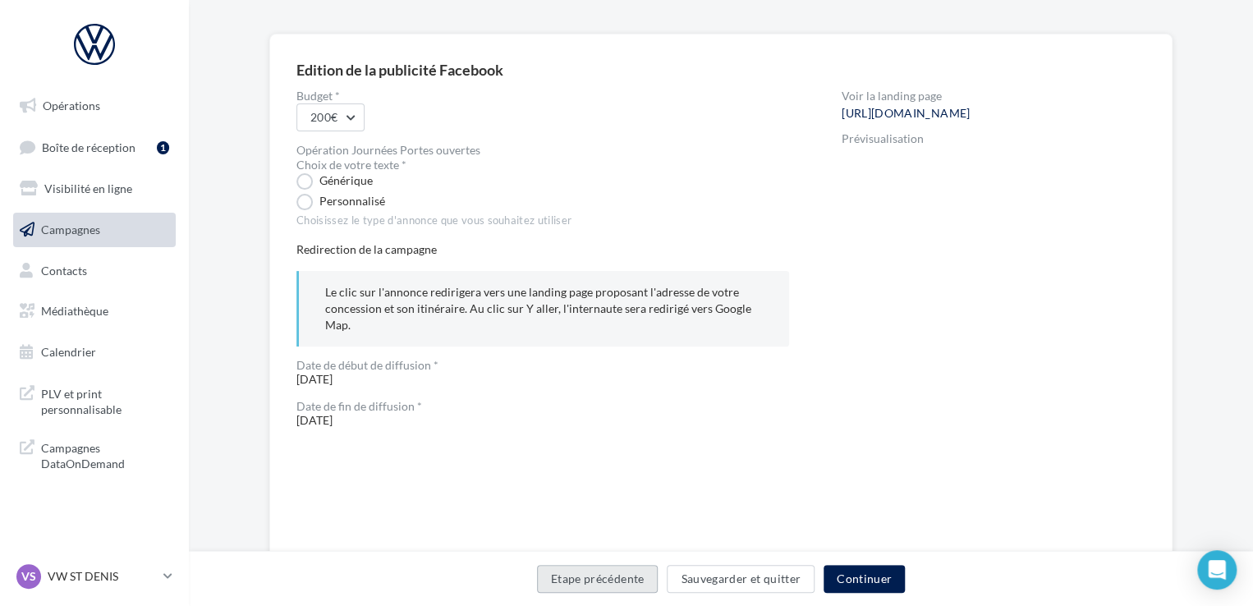
click at [575, 569] on button "Etape précédente" at bounding box center [598, 579] width 122 height 28
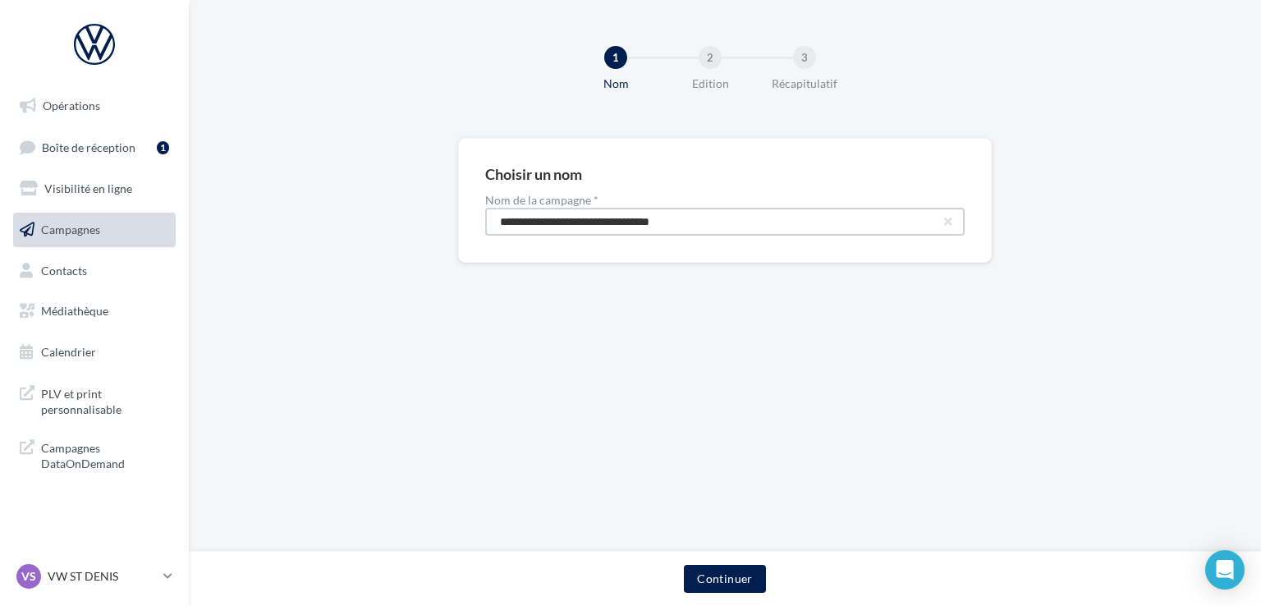
click at [692, 221] on input "**********" at bounding box center [725, 222] width 480 height 28
click at [114, 236] on link "Campagnes" at bounding box center [94, 230] width 169 height 34
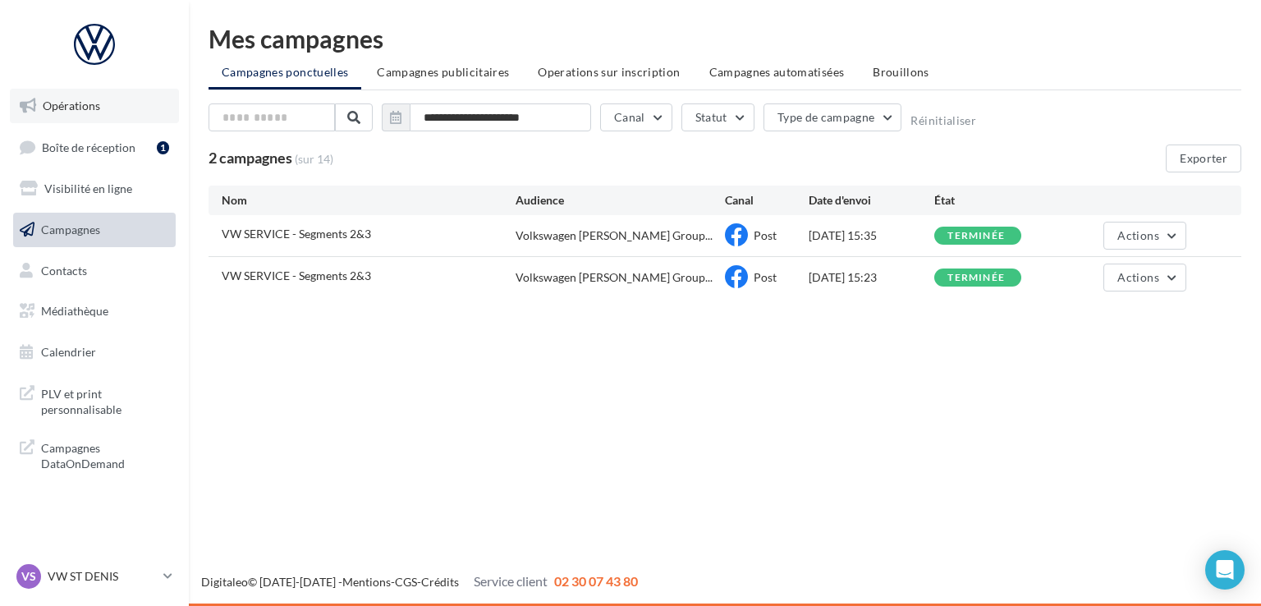
click at [83, 108] on span "Opérations" at bounding box center [71, 106] width 57 height 14
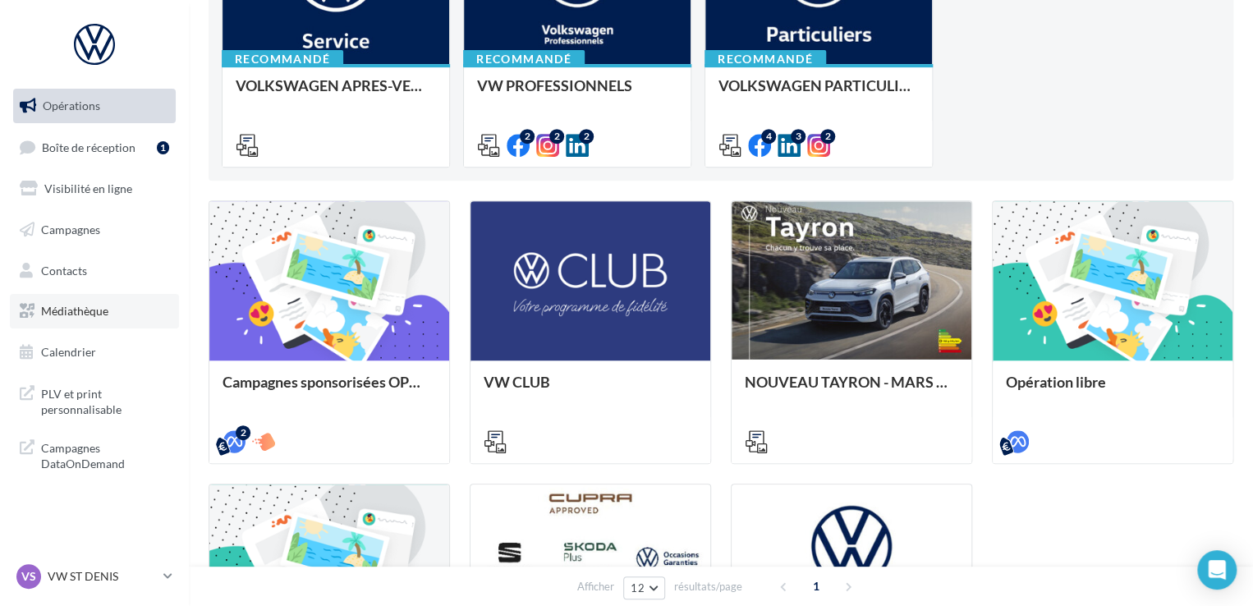
scroll to position [246, 0]
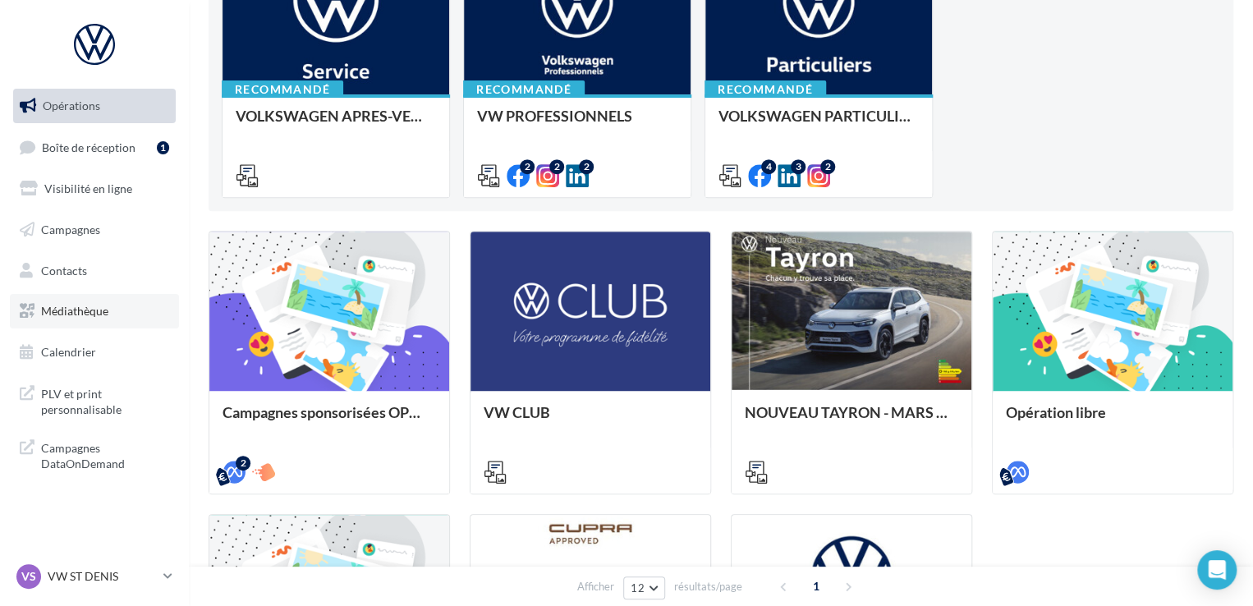
click at [59, 321] on link "Médiathèque" at bounding box center [94, 311] width 169 height 34
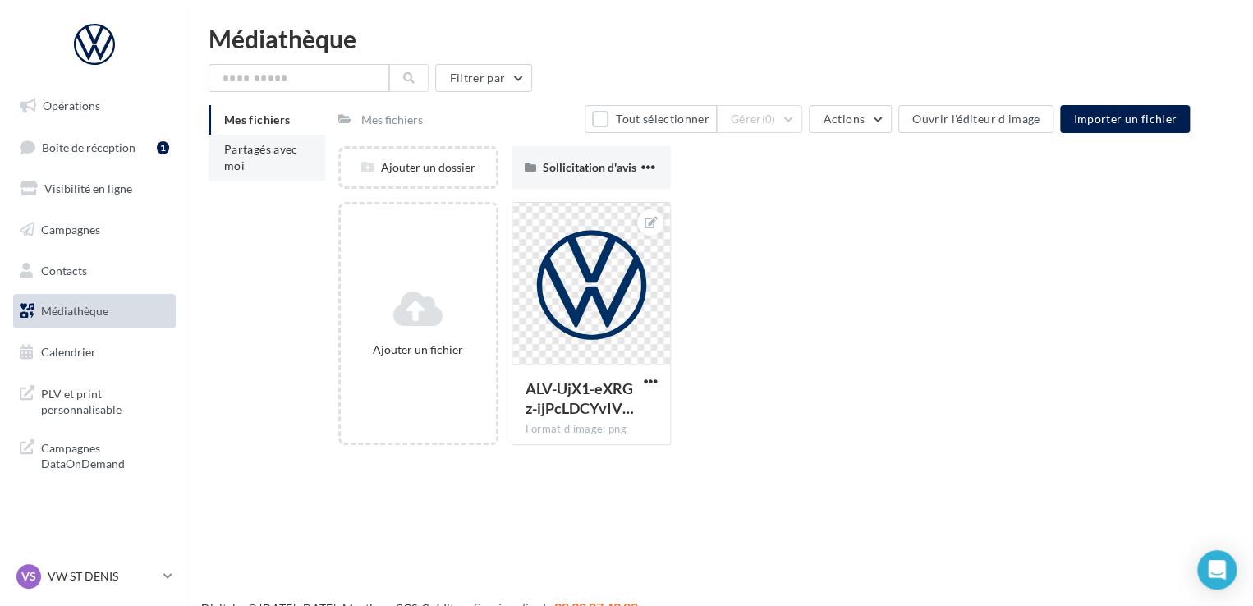
click at [256, 152] on span "Partagés avec moi" at bounding box center [261, 157] width 74 height 30
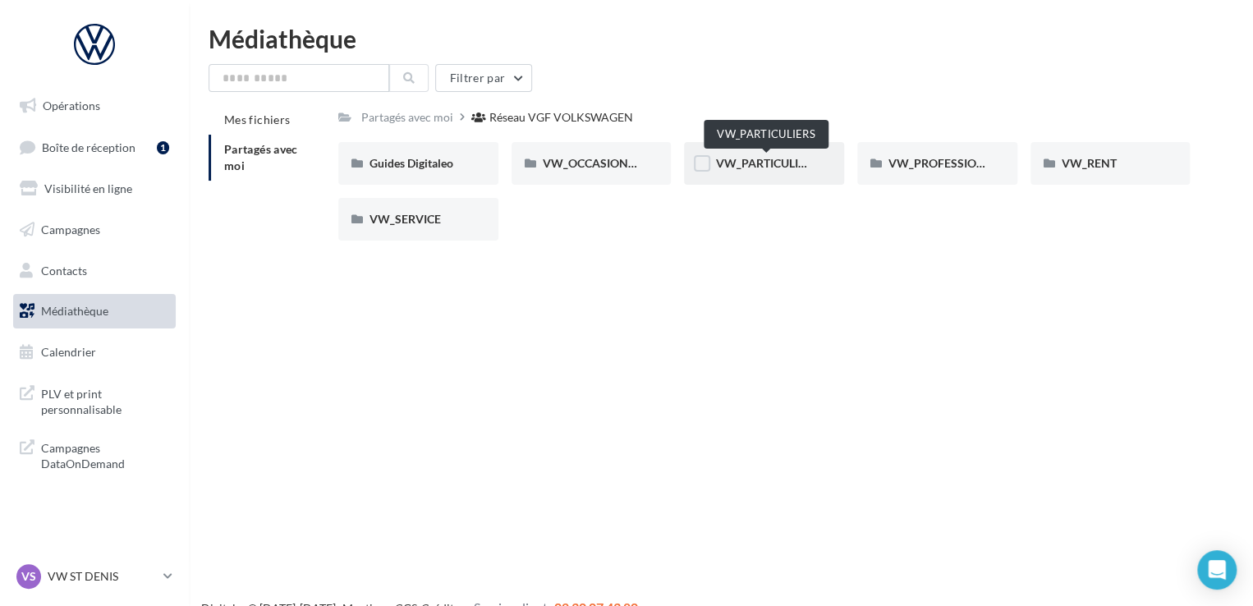
click at [718, 165] on span "VW_PARTICULIERS" at bounding box center [766, 163] width 103 height 14
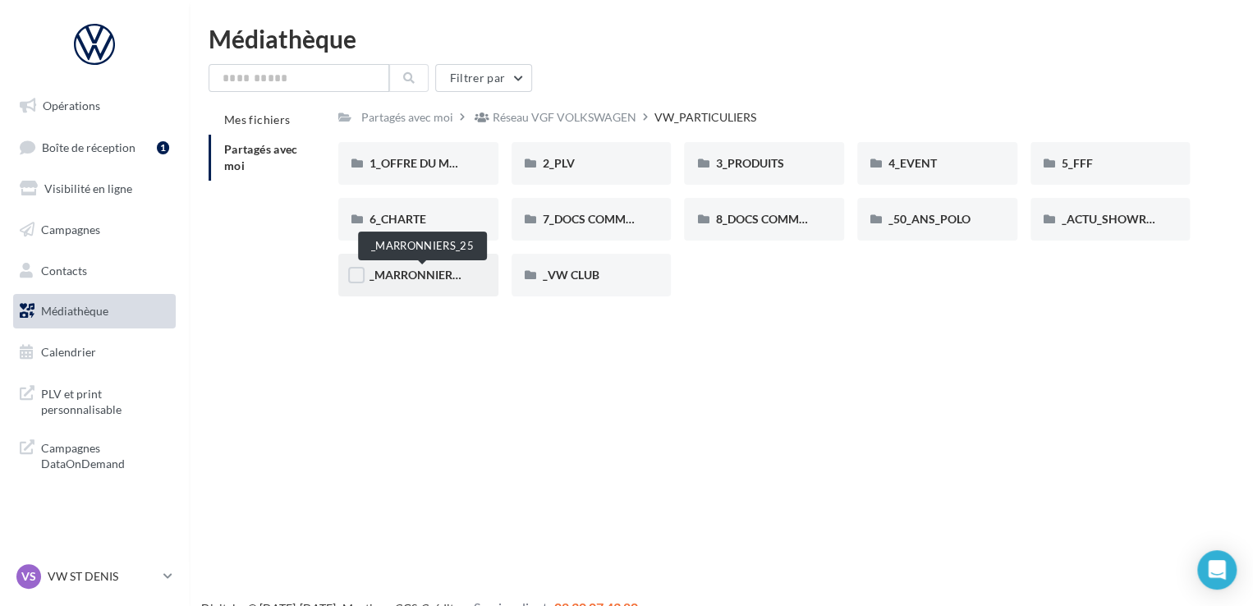
click at [414, 272] on span "_MARRONNIERS_25" at bounding box center [423, 275] width 108 height 14
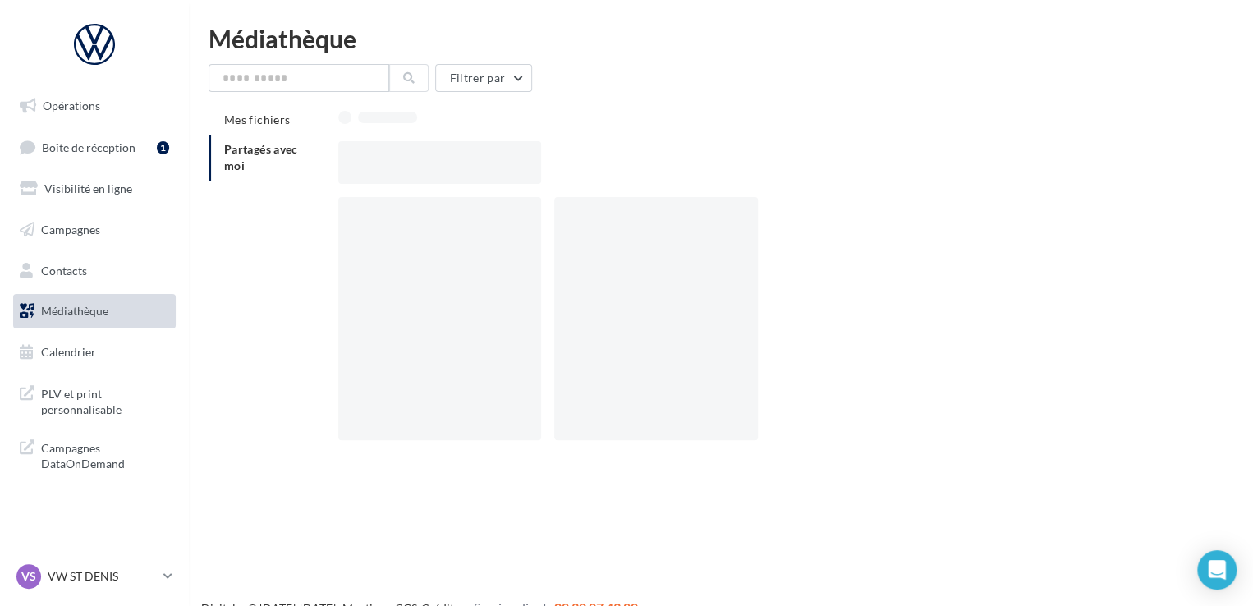
click at [414, 272] on div at bounding box center [439, 318] width 203 height 243
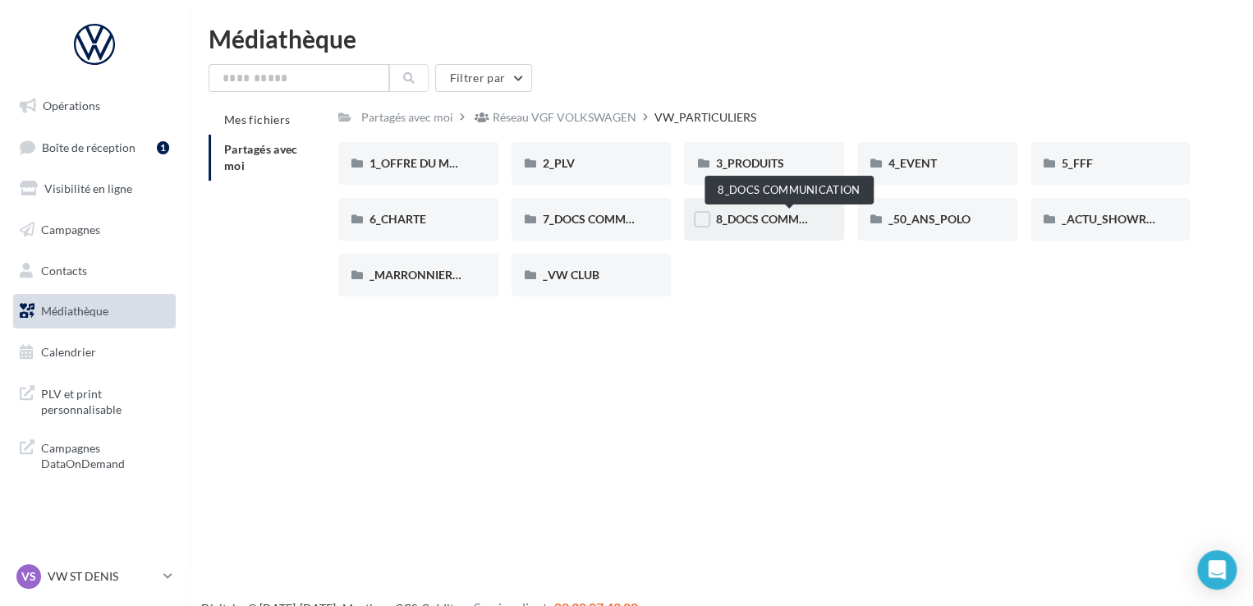
click at [718, 219] on span "8_DOCS COMMUNICATION" at bounding box center [788, 219] width 146 height 14
click at [571, 233] on div "7_DOCS COMMERCIAUX" at bounding box center [592, 219] width 160 height 43
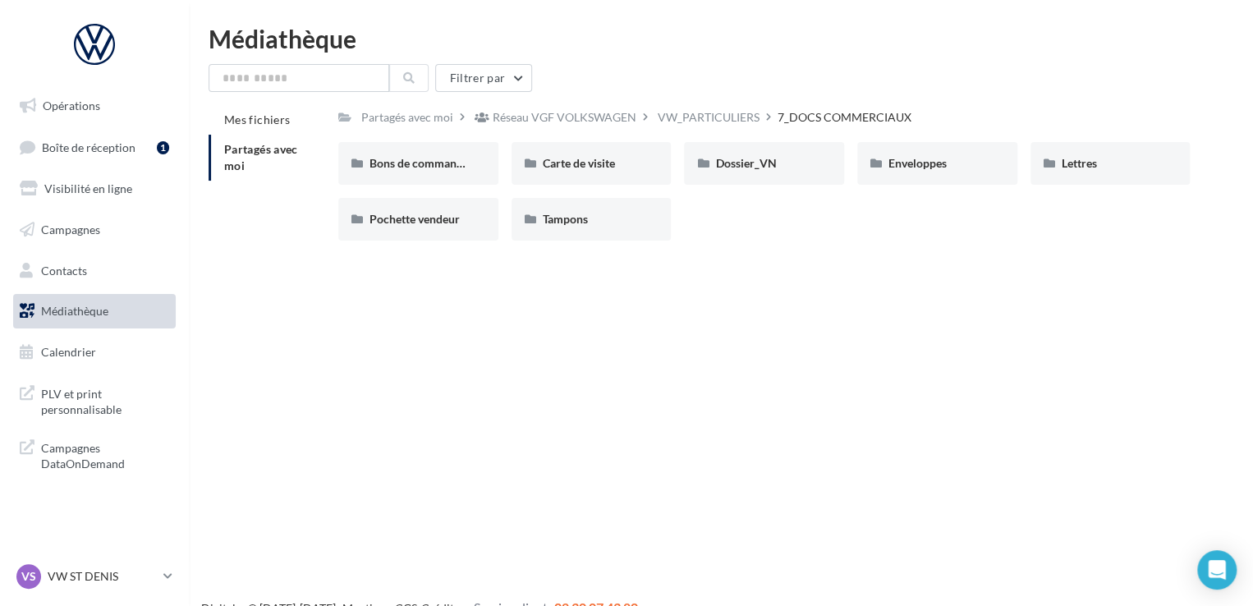
click at [738, 288] on div "Opérations Boîte de réception 1 Visibilité en ligne Campagnes Contacts Médiathè…" at bounding box center [626, 329] width 1253 height 606
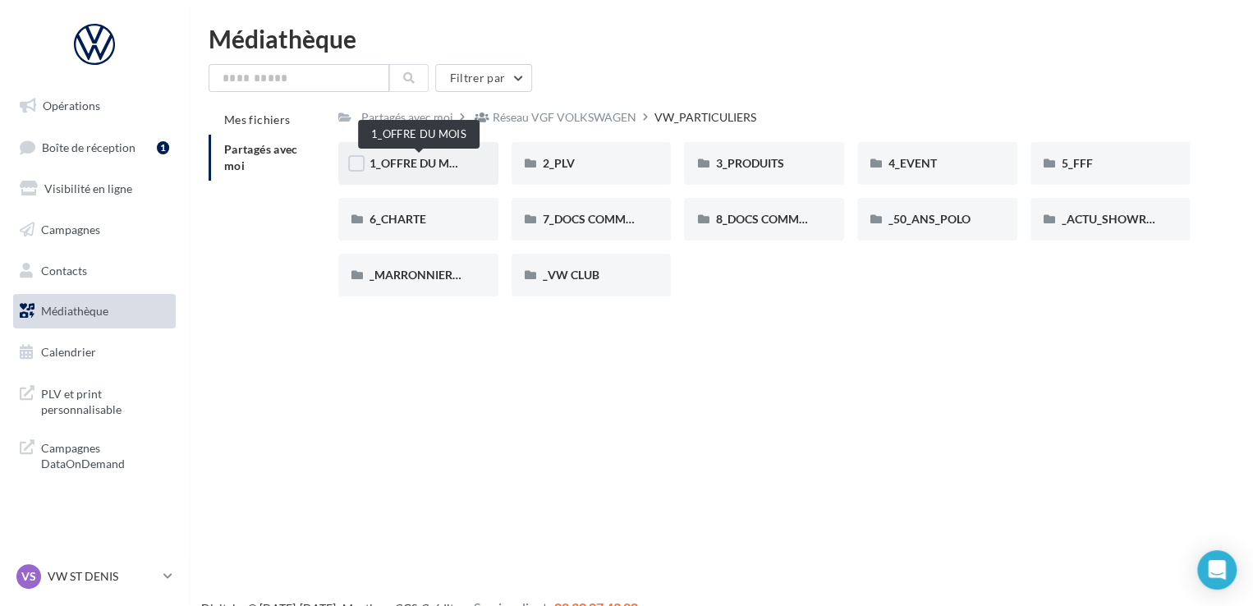
click at [420, 156] on span "1_OFFRE DU MOIS" at bounding box center [418, 163] width 99 height 14
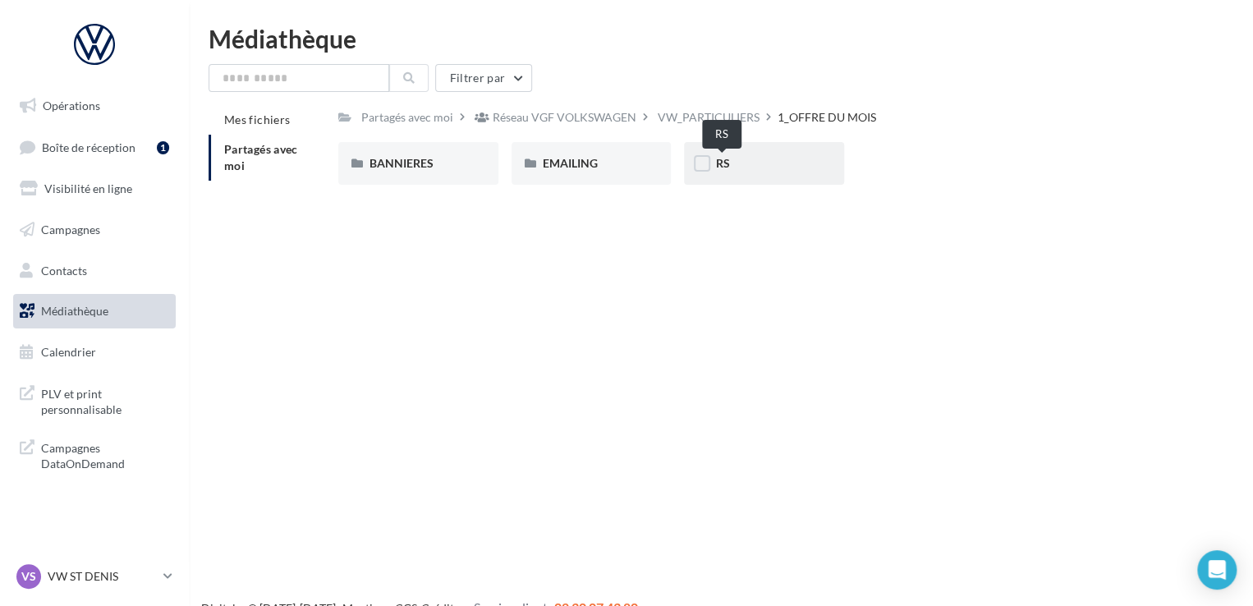
click at [718, 168] on span "RS" at bounding box center [722, 163] width 14 height 14
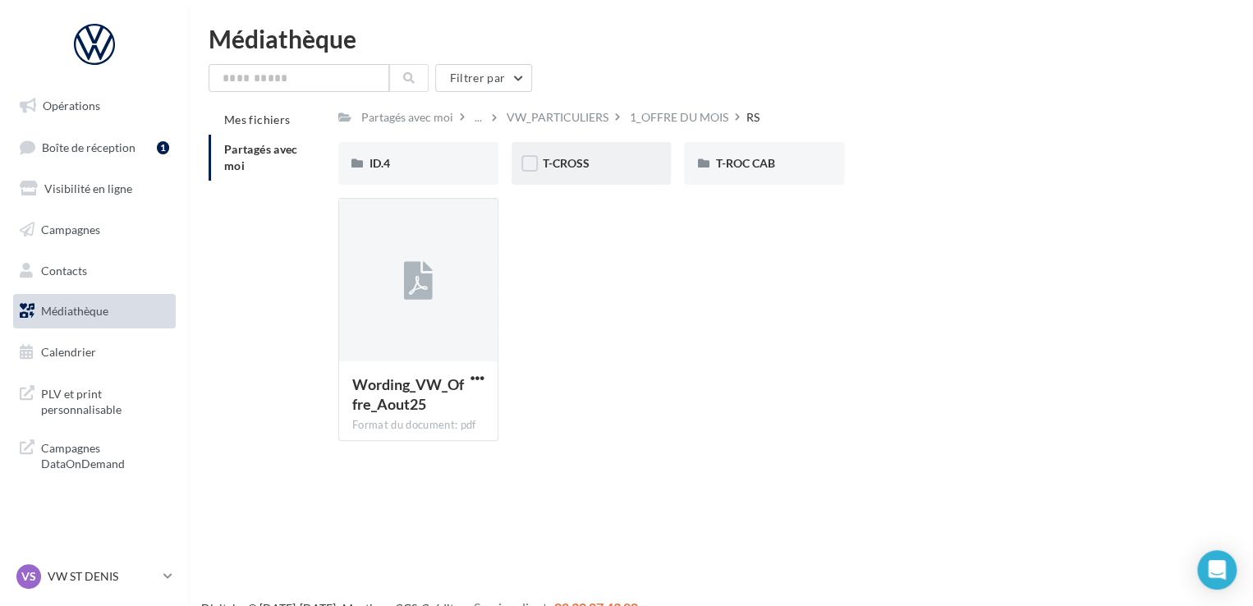
click at [589, 177] on div "T-CROSS" at bounding box center [592, 163] width 160 height 43
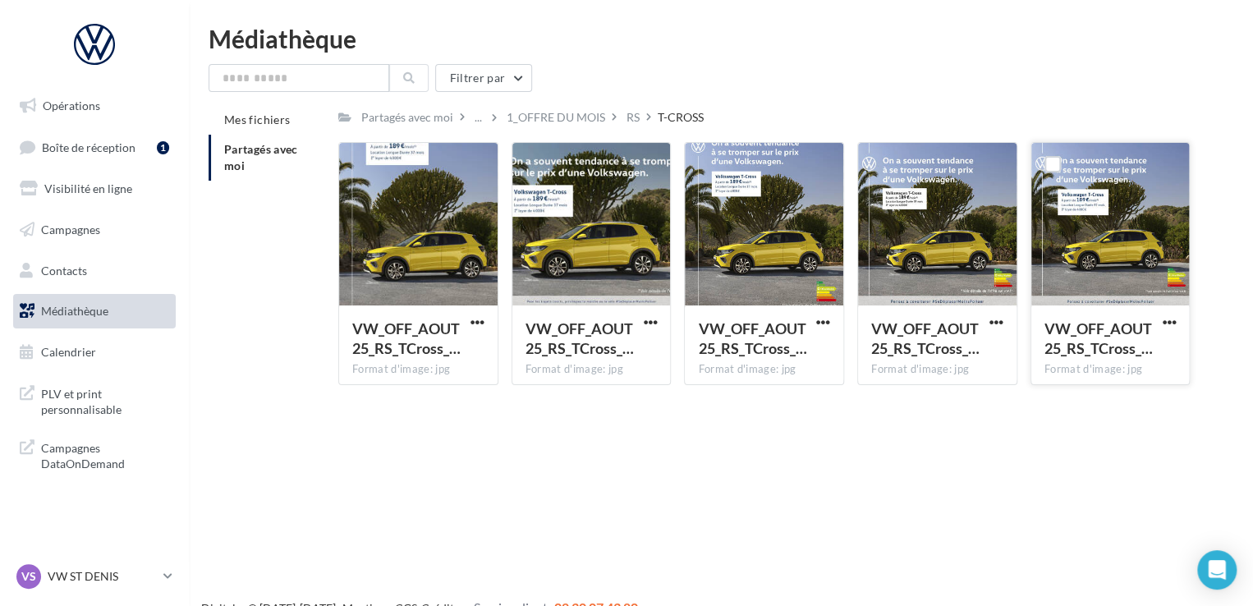
click at [1107, 208] on div at bounding box center [1110, 225] width 158 height 164
click at [616, 231] on div at bounding box center [591, 225] width 158 height 164
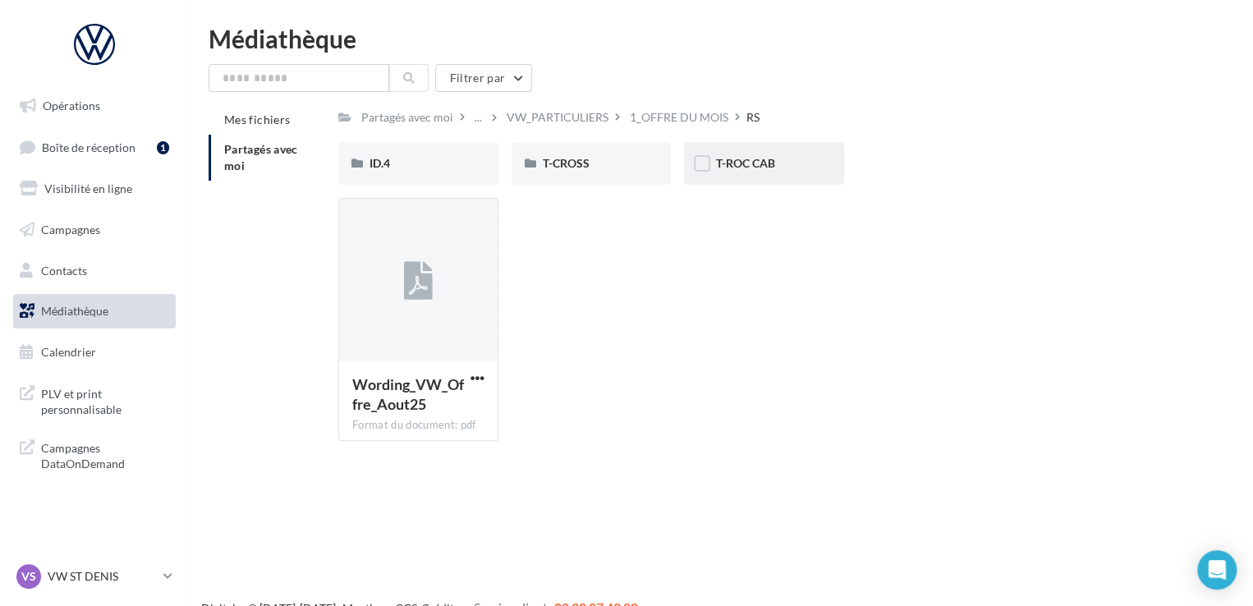
click at [768, 174] on div "T-ROC CAB" at bounding box center [764, 163] width 160 height 43
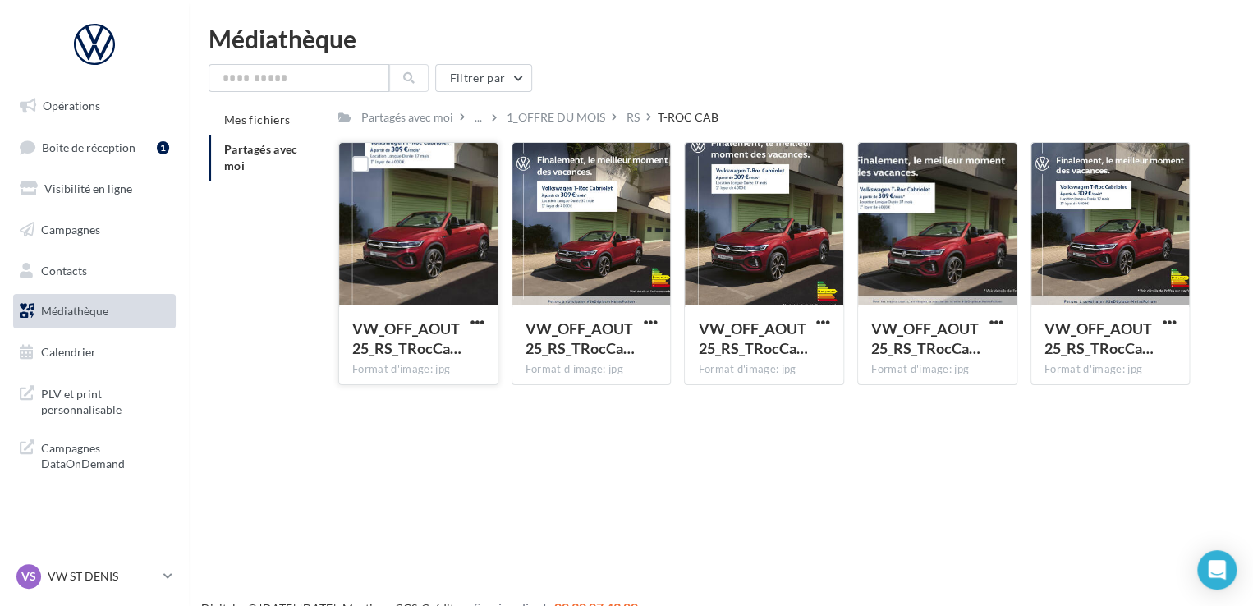
click at [449, 221] on div at bounding box center [418, 225] width 158 height 164
click at [475, 326] on span "button" at bounding box center [477, 322] width 14 height 14
click at [466, 337] on button "Télécharger" at bounding box center [406, 354] width 164 height 43
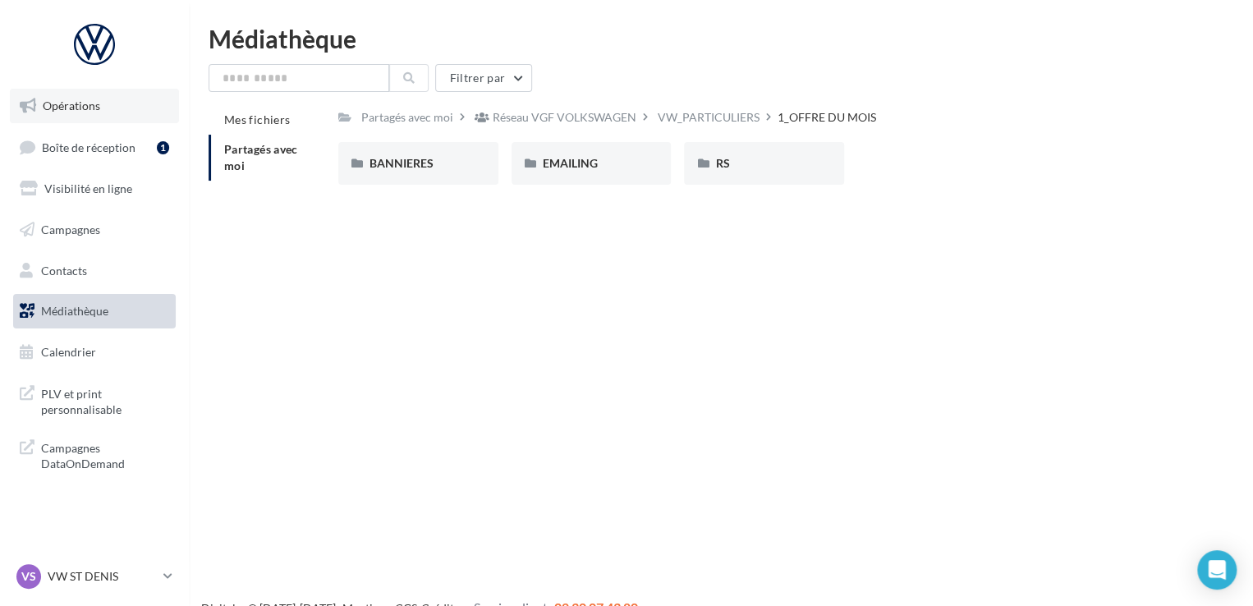
click at [112, 108] on link "Opérations" at bounding box center [94, 106] width 169 height 34
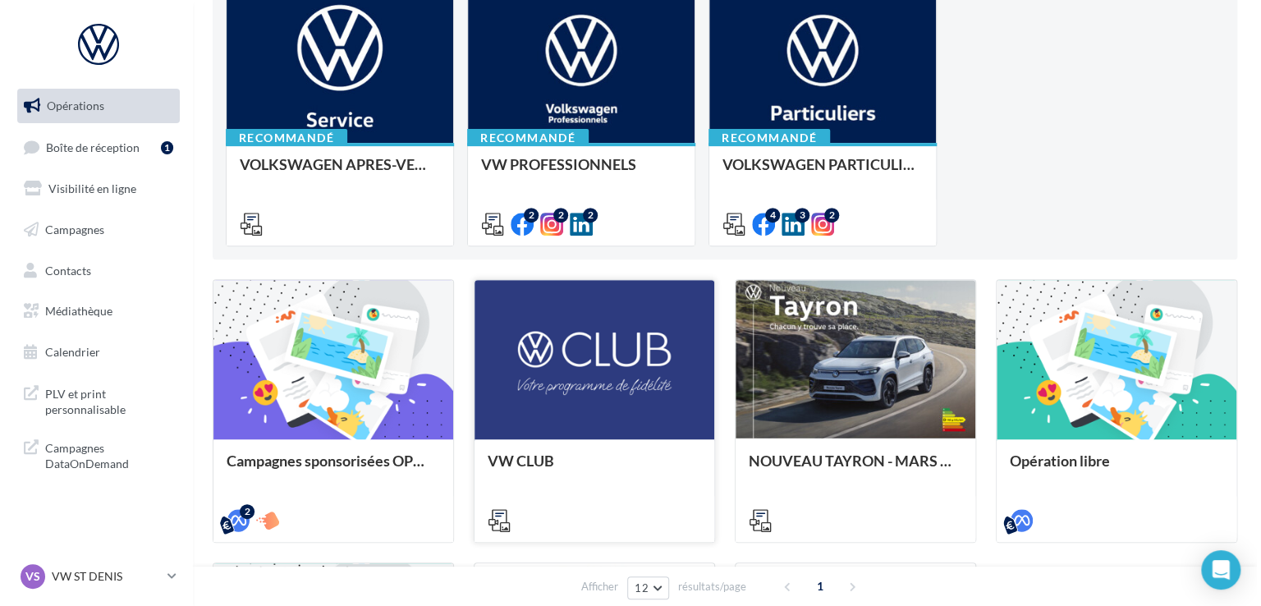
scroll to position [246, 0]
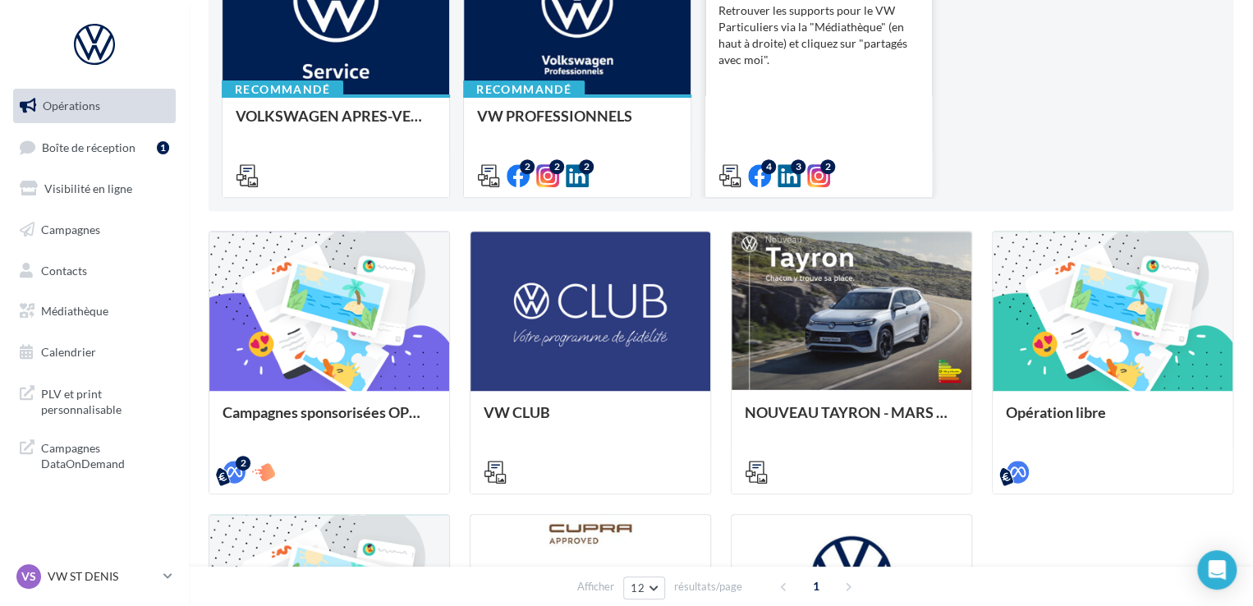
click at [818, 123] on div "VOLKSWAGEN PARTICULIER Retrouver les supports pour le VW Particuliers via la "M…" at bounding box center [818, 77] width 200 height 209
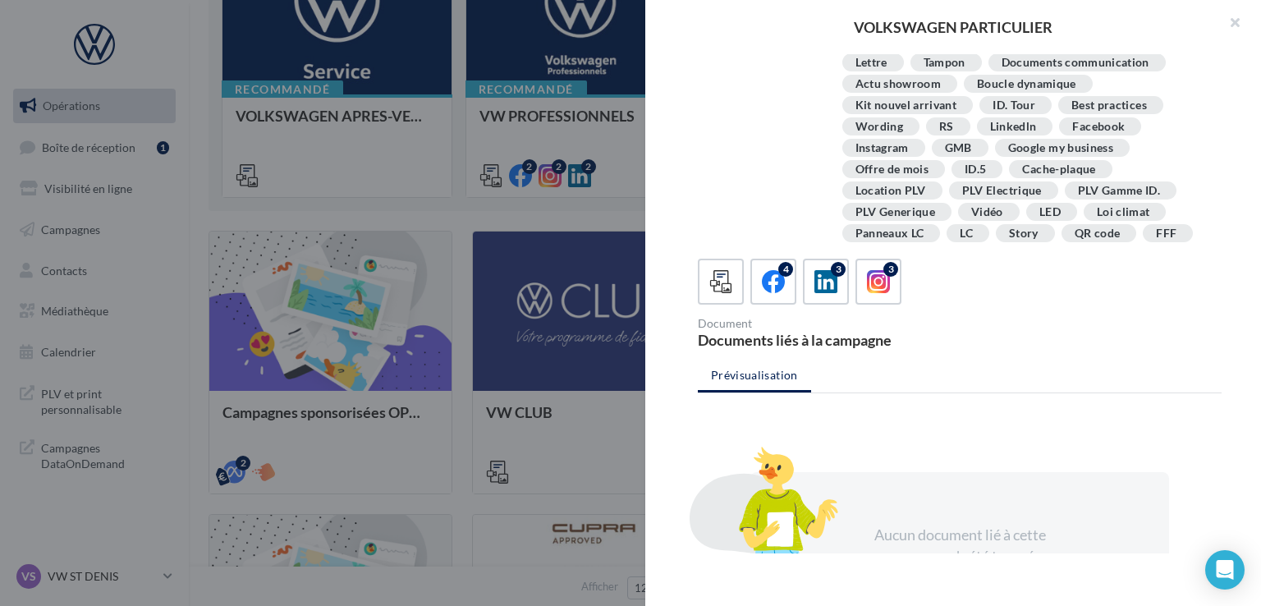
scroll to position [0, 0]
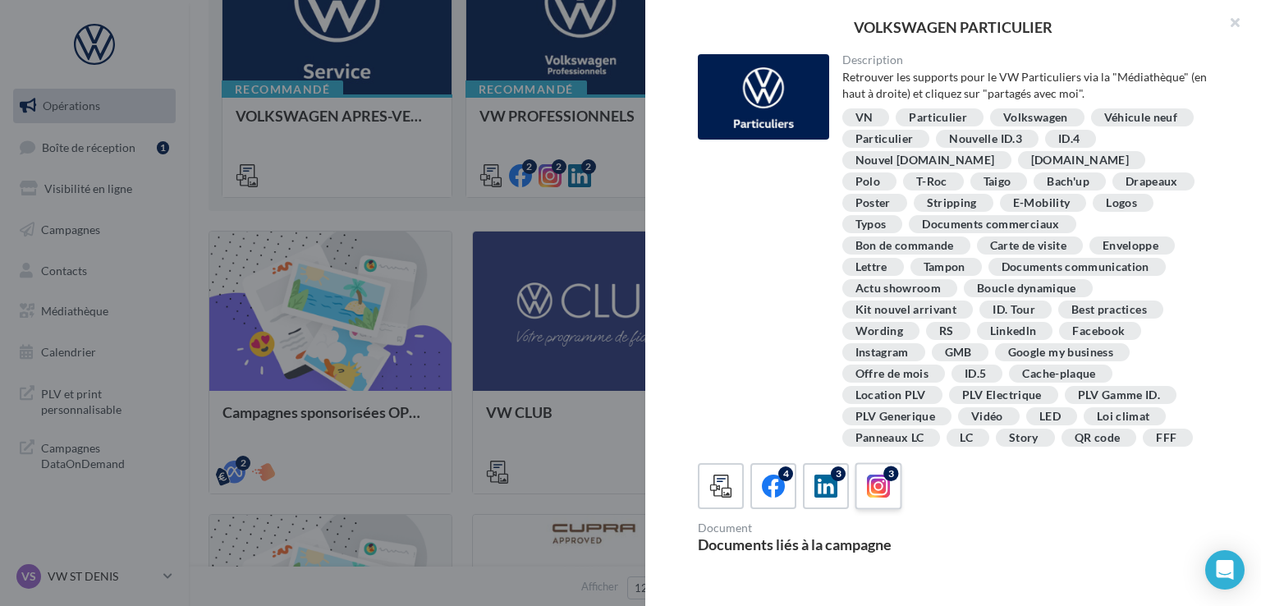
click at [879, 480] on icon at bounding box center [879, 487] width 24 height 24
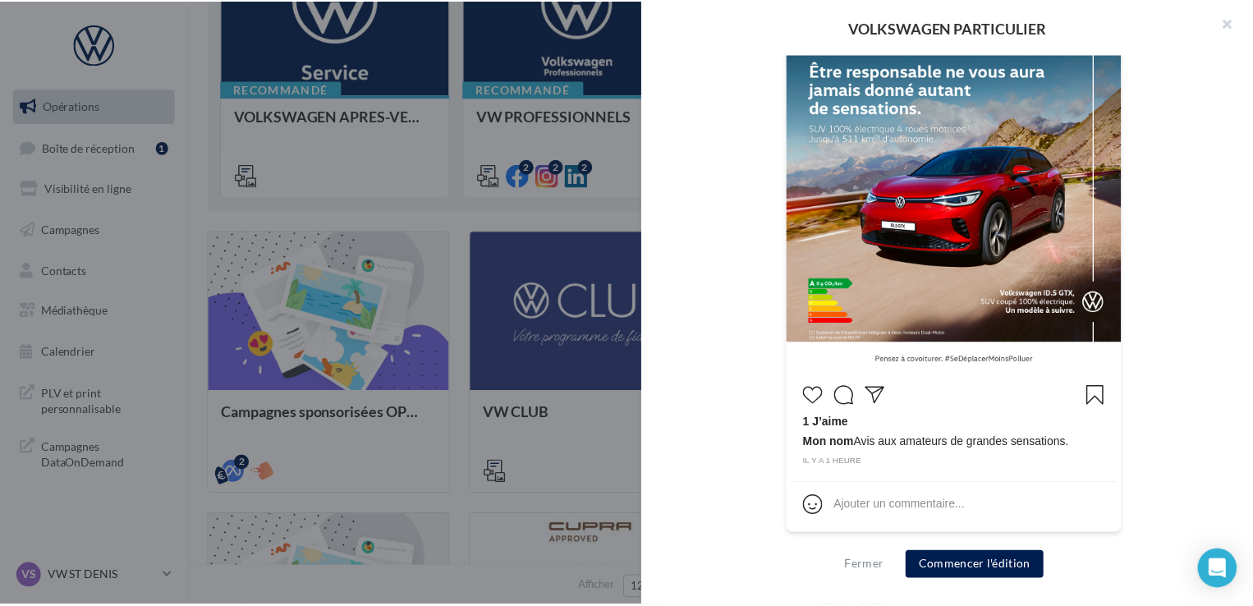
scroll to position [362, 0]
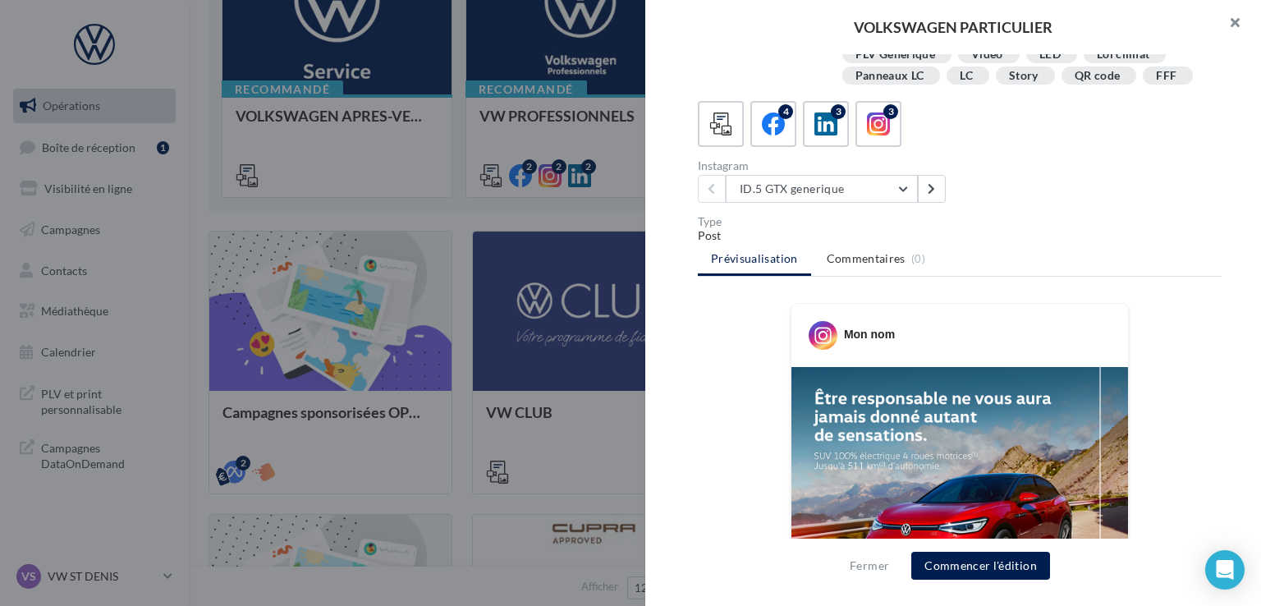
click at [1250, 25] on button "button" at bounding box center [1228, 24] width 66 height 49
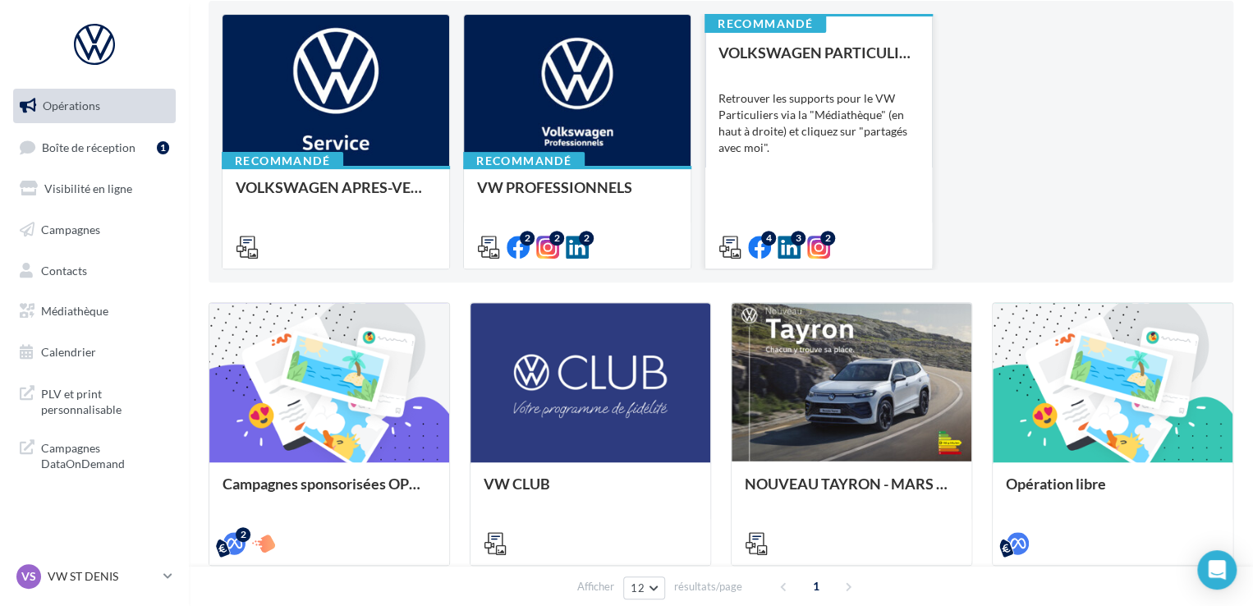
scroll to position [0, 0]
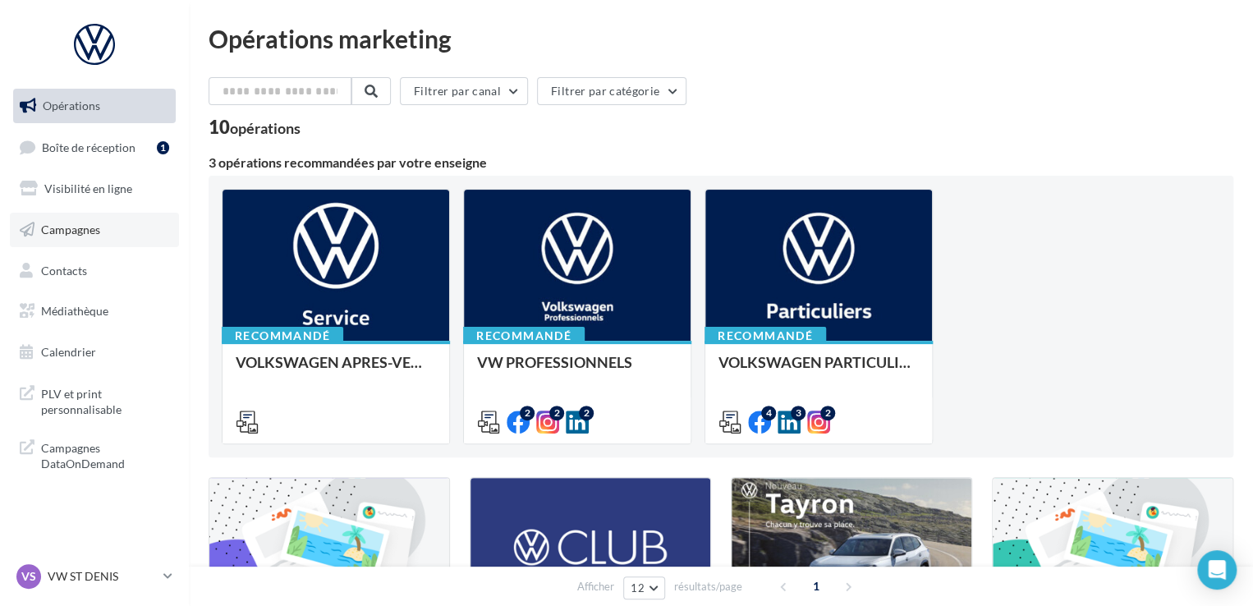
click at [71, 223] on span "Campagnes" at bounding box center [70, 230] width 59 height 14
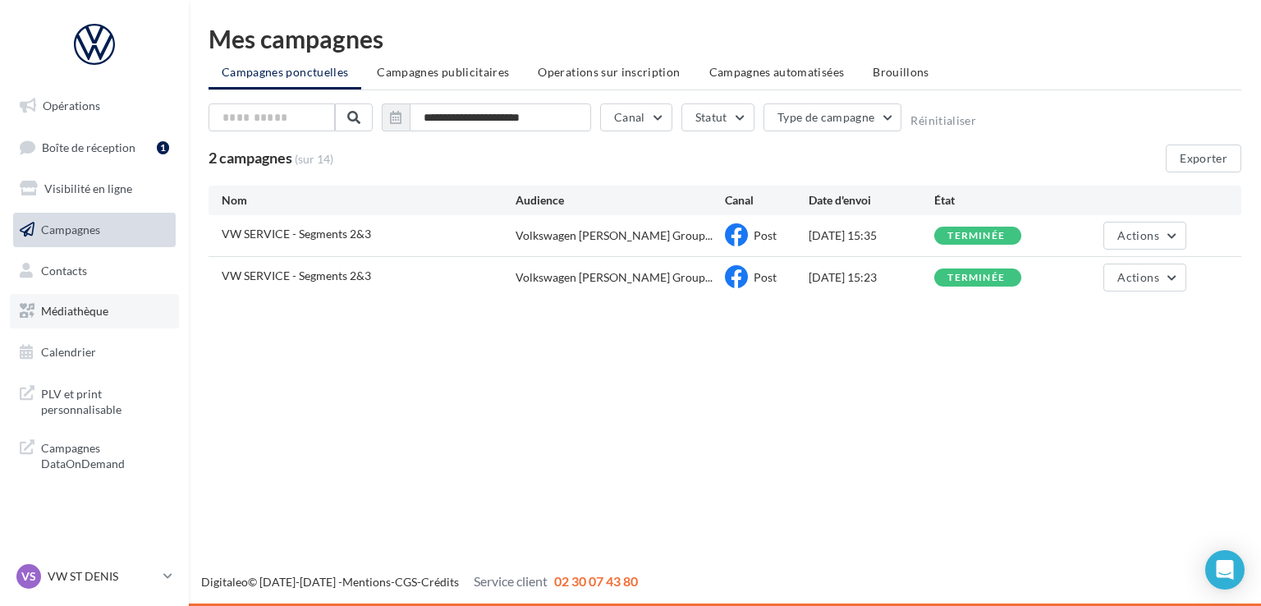
click at [107, 306] on span "Médiathèque" at bounding box center [74, 311] width 67 height 14
